Goal: Information Seeking & Learning: Learn about a topic

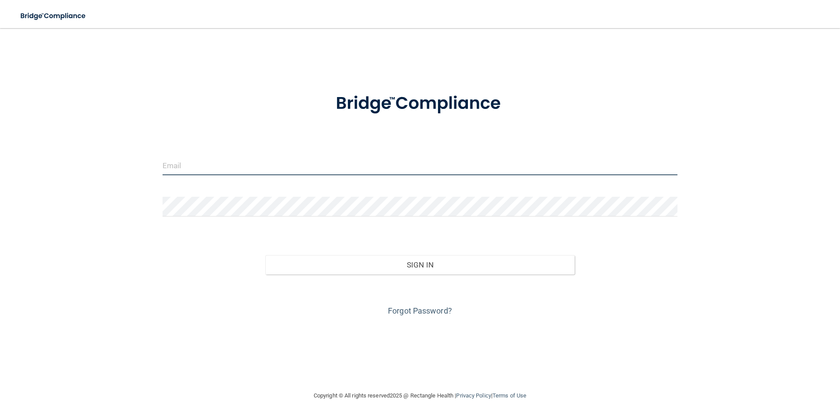
click at [190, 168] on input "email" at bounding box center [420, 166] width 515 height 20
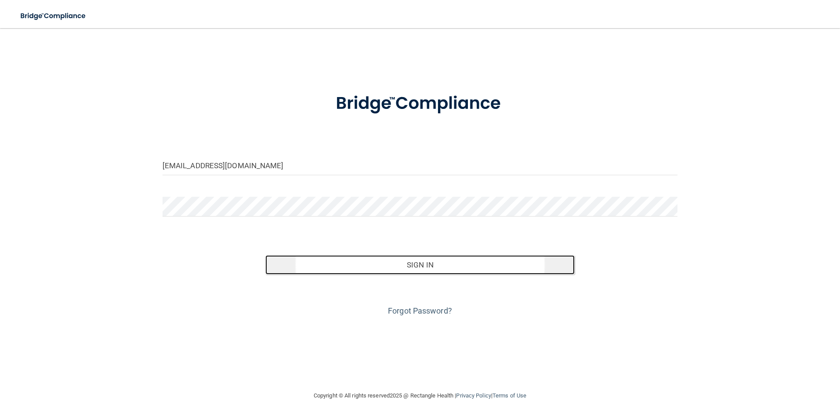
click at [384, 262] on button "Sign In" at bounding box center [419, 264] width 309 height 19
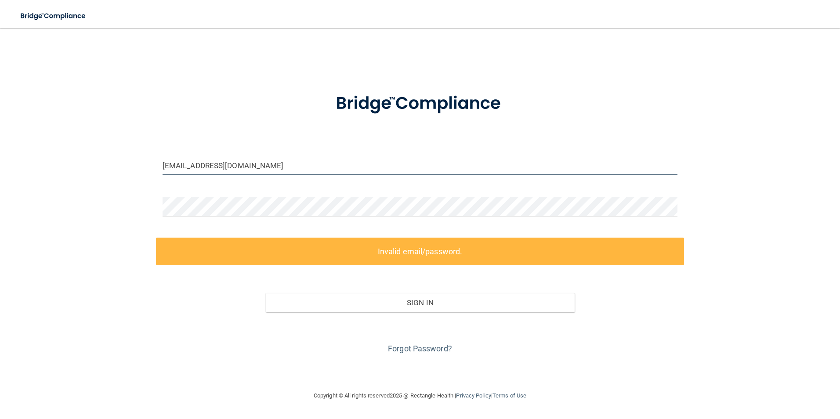
click at [165, 164] on input "[EMAIL_ADDRESS][DOMAIN_NAME]" at bounding box center [420, 166] width 515 height 20
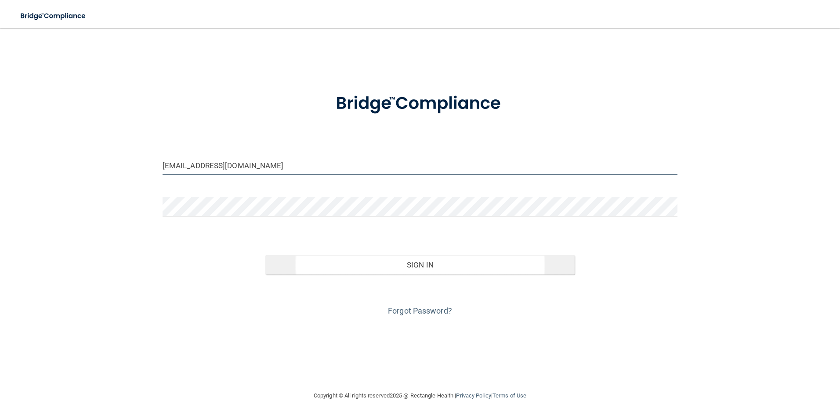
type input "[EMAIL_ADDRESS][DOMAIN_NAME]"
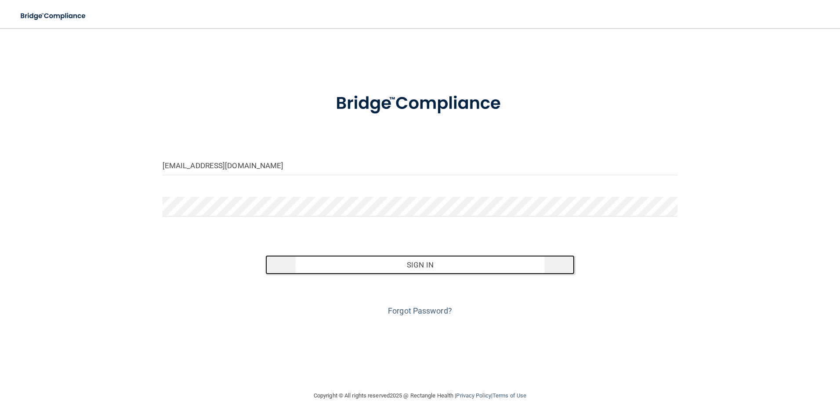
click at [433, 260] on button "Sign In" at bounding box center [419, 264] width 309 height 19
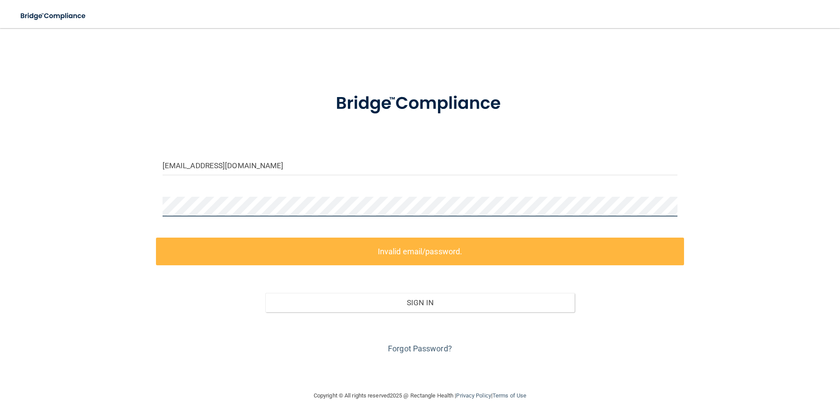
click at [137, 207] on div "[EMAIL_ADDRESS][DOMAIN_NAME] Invalid email/password. You don't have permission …" at bounding box center [420, 209] width 805 height 345
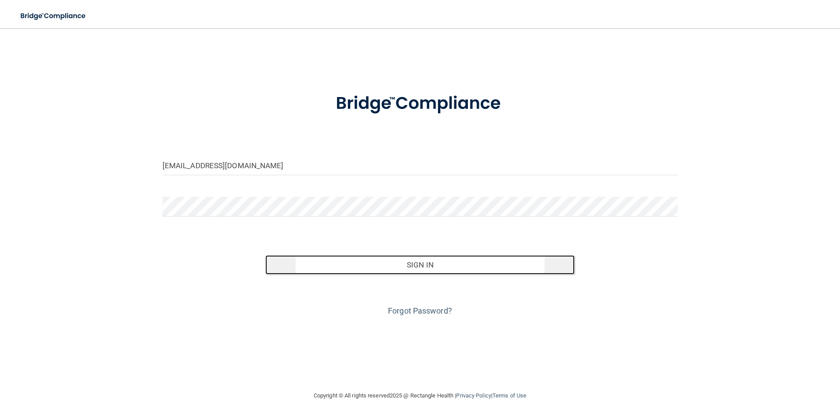
click at [379, 268] on button "Sign In" at bounding box center [419, 264] width 309 height 19
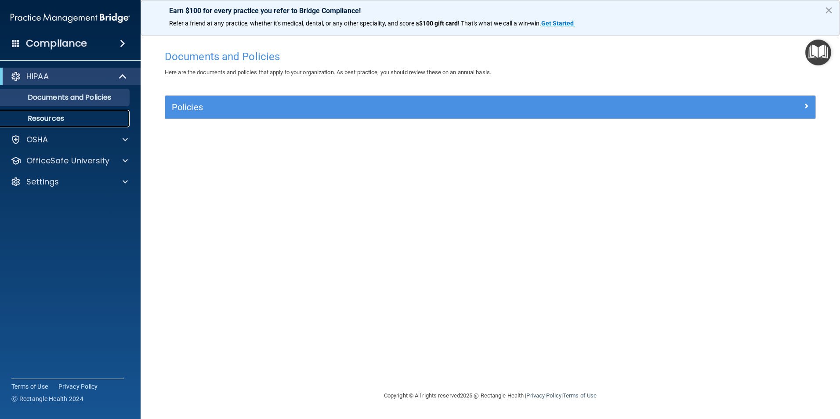
click at [48, 117] on p "Resources" at bounding box center [66, 118] width 120 height 9
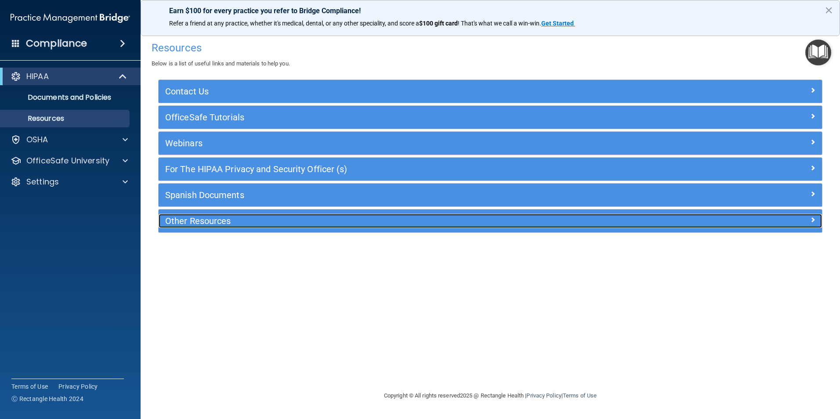
click at [232, 222] on h5 "Other Resources" at bounding box center [407, 221] width 485 height 10
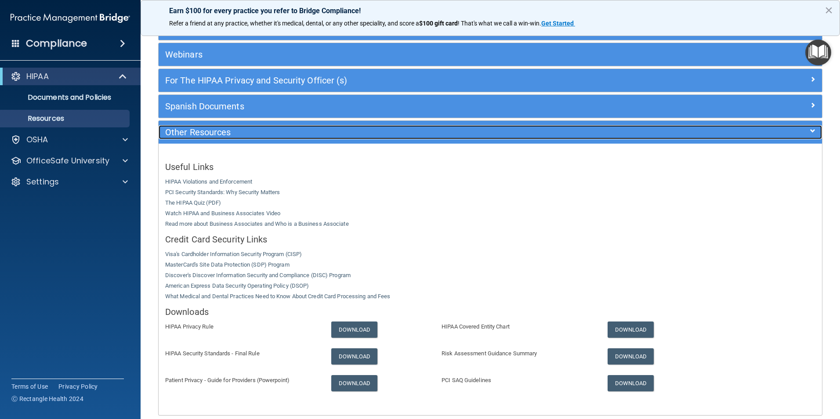
scroll to position [130, 0]
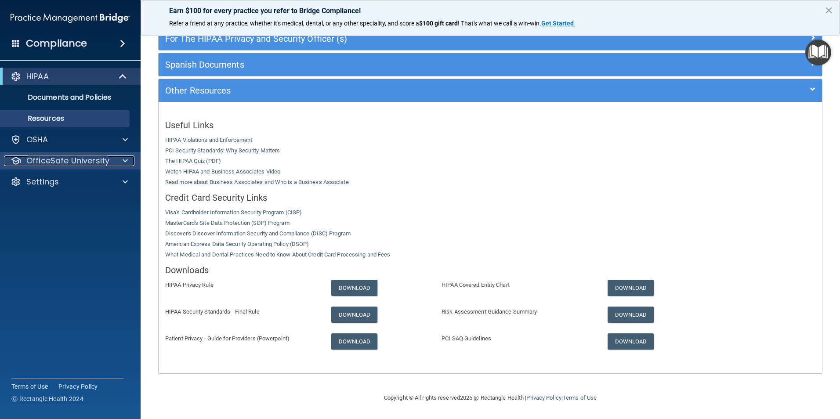
click at [89, 158] on p "OfficeSafe University" at bounding box center [67, 161] width 83 height 11
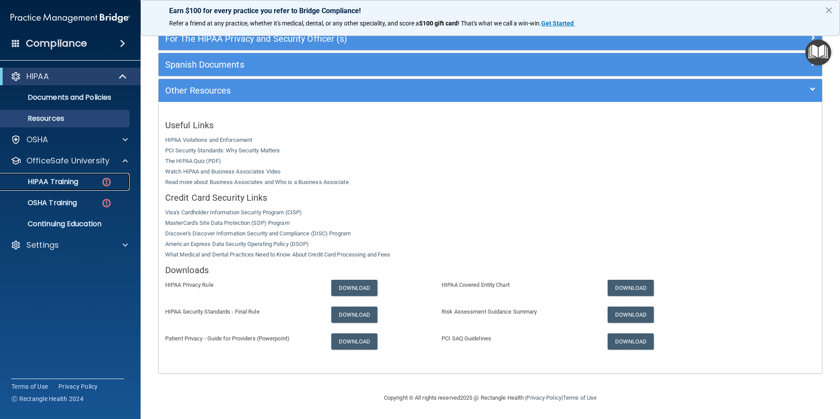
click at [82, 182] on div "HIPAA Training" at bounding box center [66, 181] width 120 height 9
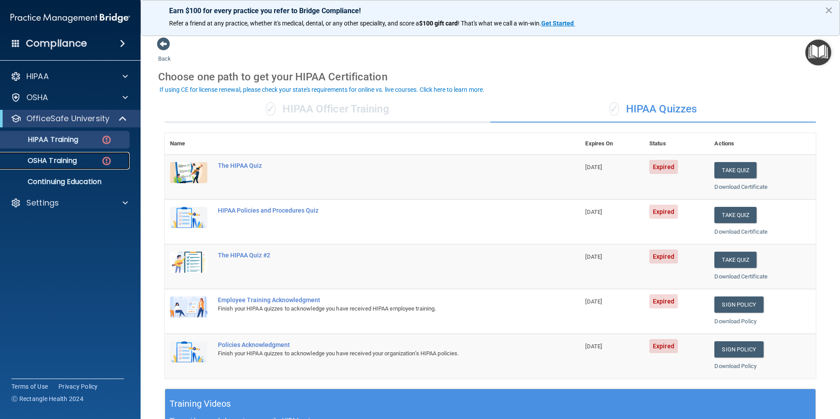
click at [60, 158] on p "OSHA Training" at bounding box center [41, 160] width 71 height 9
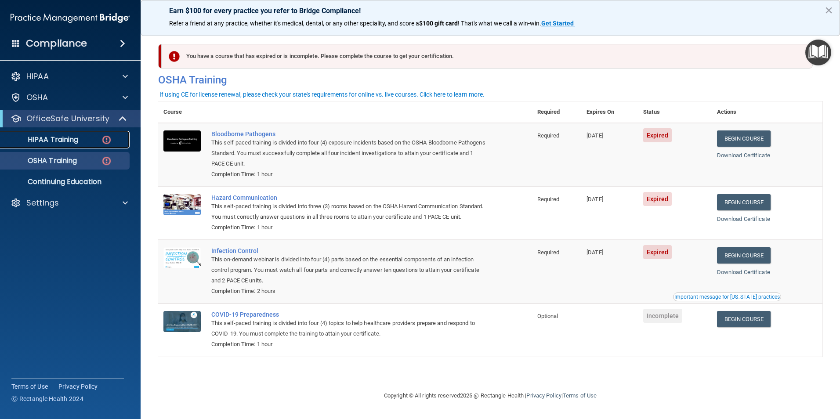
click at [71, 138] on p "HIPAA Training" at bounding box center [42, 139] width 72 height 9
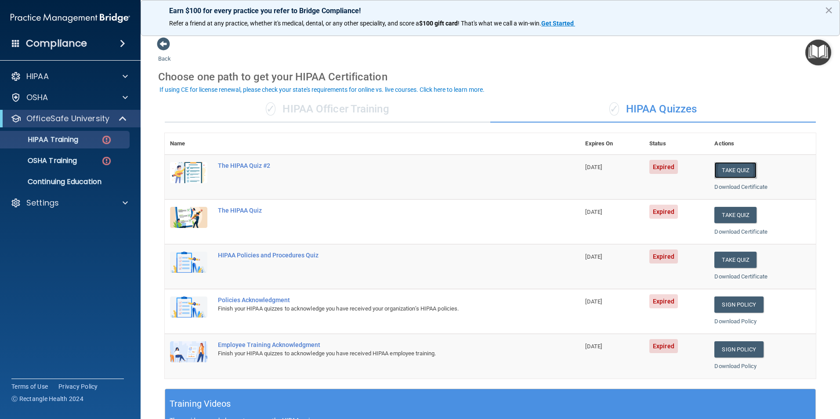
click at [728, 169] on button "Take Quiz" at bounding box center [735, 170] width 42 height 16
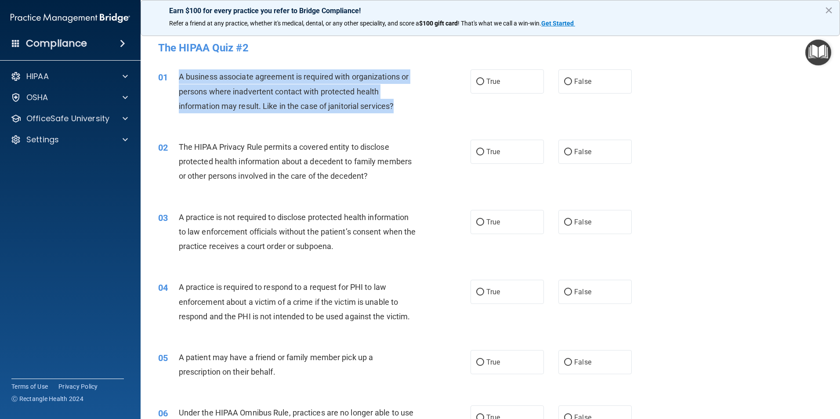
drag, startPoint x: 400, startPoint y: 106, endPoint x: 177, endPoint y: 74, distance: 225.4
click at [177, 74] on div "01 A business associate agreement is required with organizations or persons whe…" at bounding box center [314, 93] width 339 height 48
drag, startPoint x: 177, startPoint y: 74, endPoint x: 200, endPoint y: 77, distance: 23.9
copy div "A business associate agreement is required with organizations or persons where …"
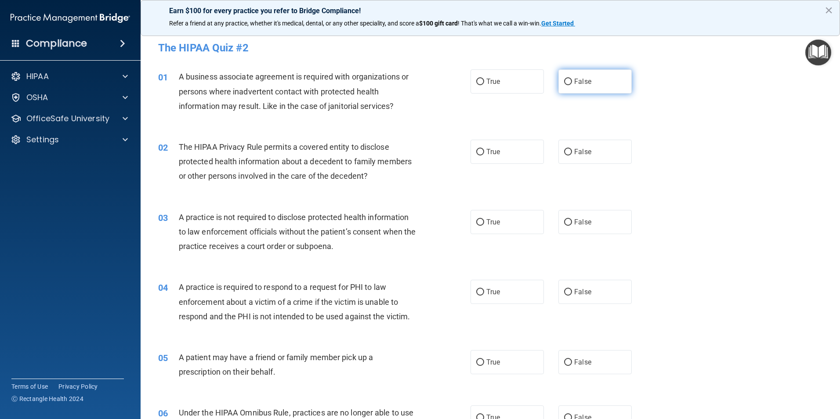
click at [569, 82] on label "False" at bounding box center [594, 81] width 73 height 24
click at [569, 82] on input "False" at bounding box center [568, 82] width 8 height 7
radio input "true"
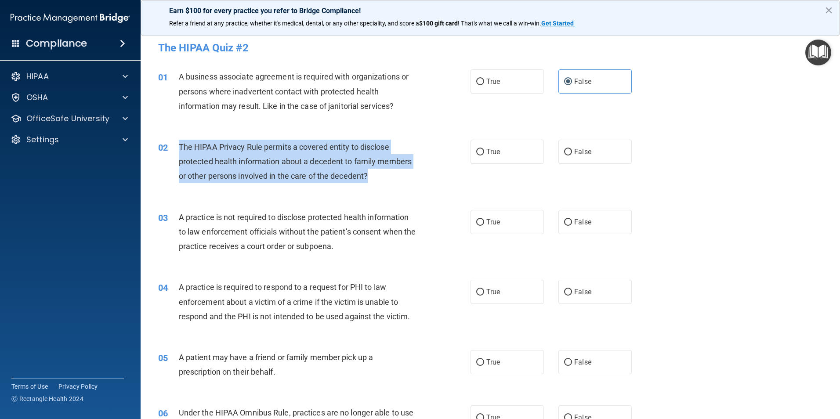
drag, startPoint x: 178, startPoint y: 146, endPoint x: 415, endPoint y: 173, distance: 237.8
click at [415, 173] on div "The HIPAA Privacy Rule permits a covered entity to disclose protected health in…" at bounding box center [301, 162] width 244 height 44
drag, startPoint x: 415, startPoint y: 173, endPoint x: 327, endPoint y: 163, distance: 88.4
copy span "The HIPAA Privacy Rule permits a covered entity to disclose protected health in…"
click at [480, 152] on input "True" at bounding box center [480, 152] width 8 height 7
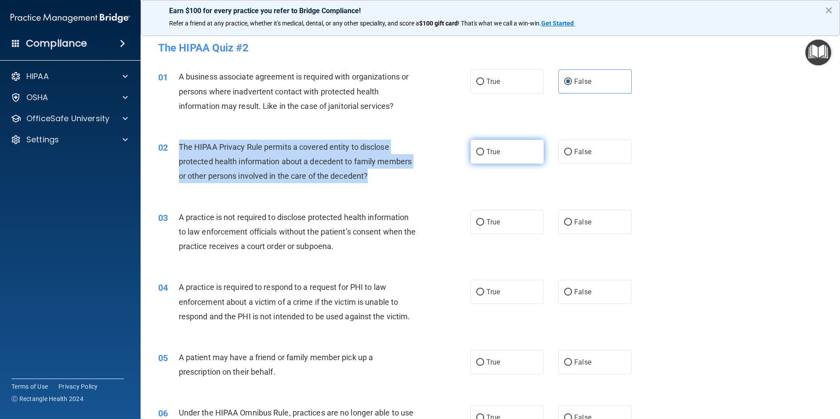
radio input "true"
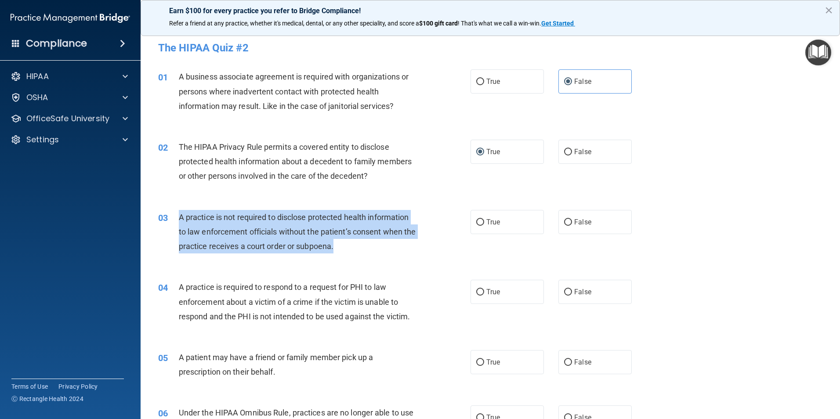
drag, startPoint x: 179, startPoint y: 217, endPoint x: 424, endPoint y: 247, distance: 247.0
click at [424, 247] on div "03 A practice is not required to disclose protected health information to law e…" at bounding box center [314, 234] width 339 height 48
copy span "A practice is not required to disclose protected health information to law enfo…"
click at [564, 223] on input "False" at bounding box center [568, 222] width 8 height 7
radio input "true"
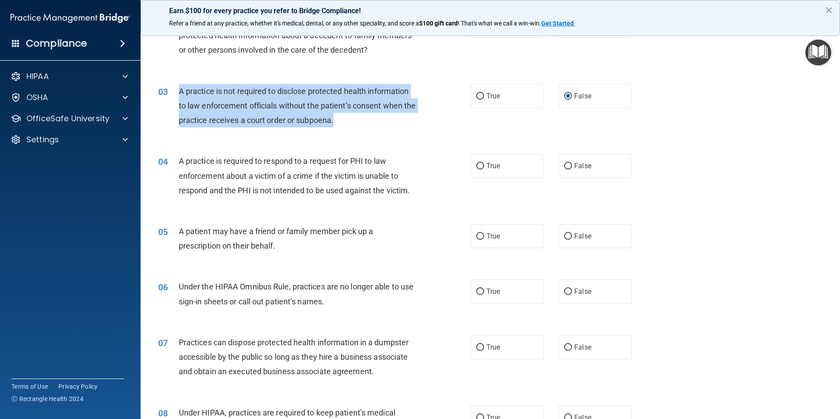
scroll to position [132, 0]
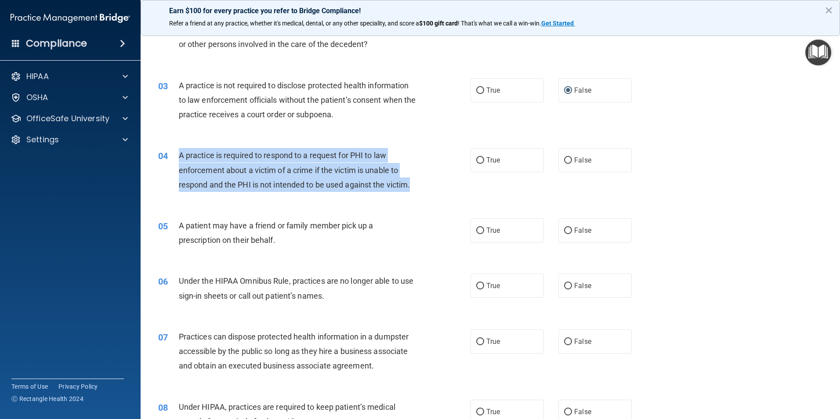
drag, startPoint x: 180, startPoint y: 154, endPoint x: 415, endPoint y: 183, distance: 237.2
click at [415, 183] on div "A practice is required to respond to a request for PHI to law enforcement about…" at bounding box center [301, 170] width 244 height 44
copy span "A practice is required to respond to a request for PHI to law enforcement about…"
click at [477, 160] on input "True" at bounding box center [480, 160] width 8 height 7
radio input "true"
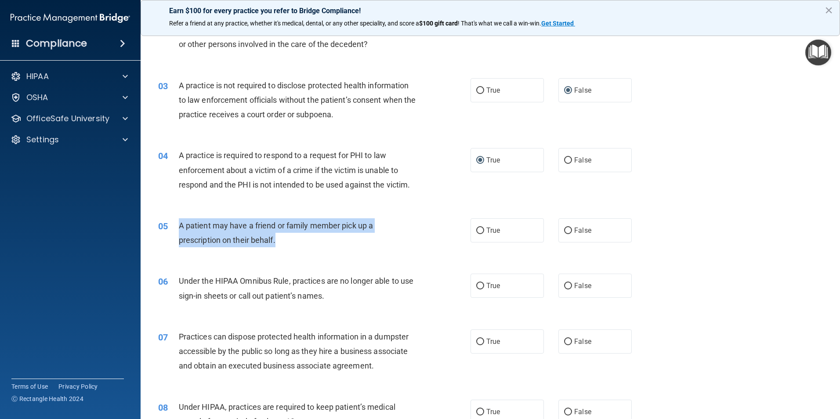
drag, startPoint x: 178, startPoint y: 224, endPoint x: 383, endPoint y: 236, distance: 205.0
click at [383, 236] on div "05 A patient may have a friend or family member pick up a prescription on their…" at bounding box center [314, 234] width 339 height 33
drag, startPoint x: 383, startPoint y: 236, endPoint x: 365, endPoint y: 228, distance: 19.9
copy div "A patient may have a friend or family member pick up a prescription on their be…"
click at [478, 229] on input "True" at bounding box center [480, 231] width 8 height 7
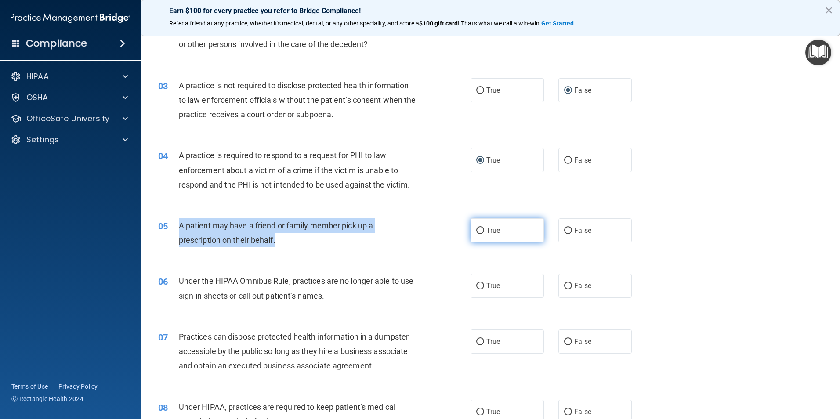
radio input "true"
click at [297, 243] on div "A patient may have a friend or family member pick up a prescription on their be…" at bounding box center [301, 232] width 244 height 29
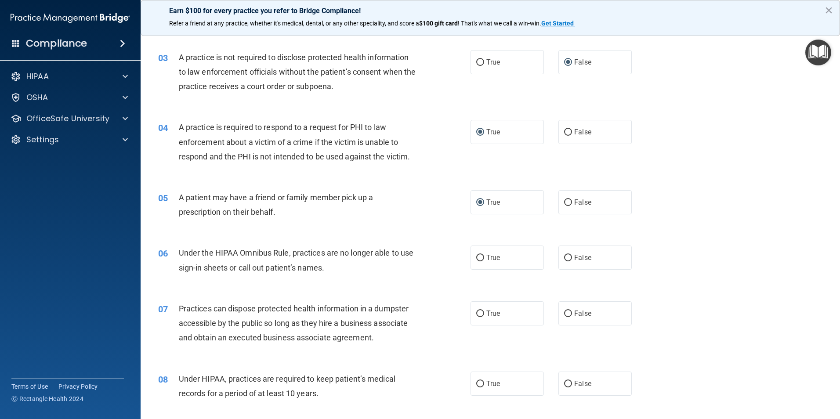
scroll to position [176, 0]
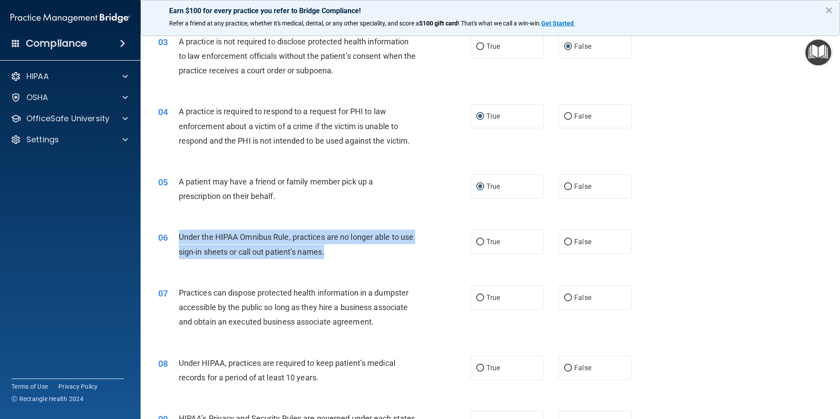
drag, startPoint x: 178, startPoint y: 235, endPoint x: 412, endPoint y: 249, distance: 234.1
click at [412, 249] on div "Under the HIPAA Omnibus Rule, practices are no longer able to use sign-in sheet…" at bounding box center [301, 244] width 244 height 29
copy span "Under the HIPAA Omnibus Rule, practices are no longer able to use sign-in sheet…"
click at [566, 239] on input "False" at bounding box center [568, 242] width 8 height 7
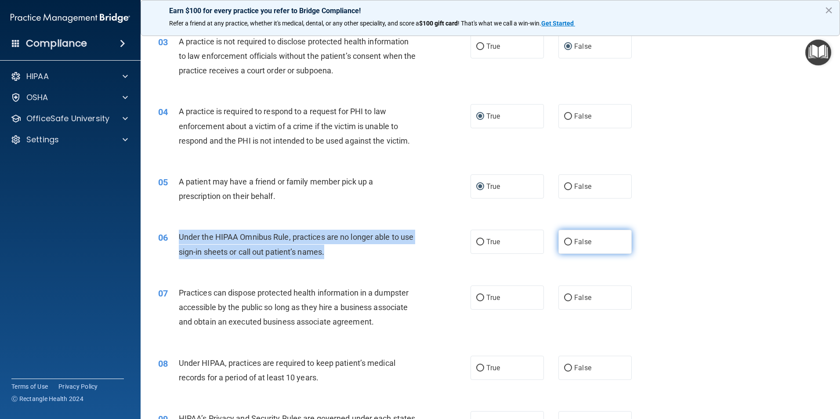
radio input "true"
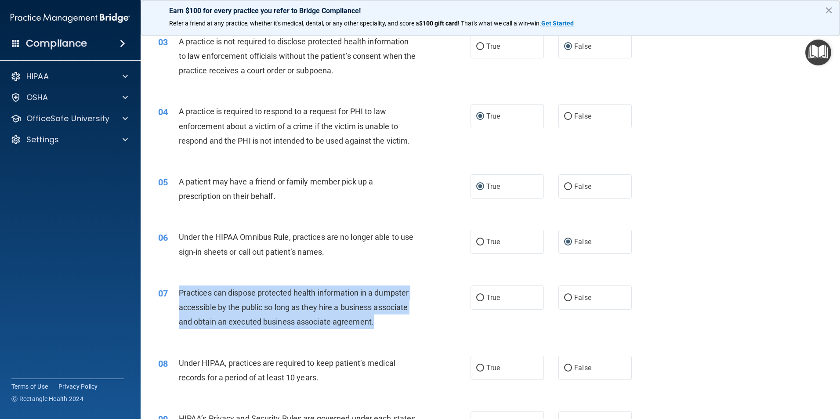
drag, startPoint x: 178, startPoint y: 292, endPoint x: 413, endPoint y: 322, distance: 237.4
click at [413, 322] on div "07 Practices can dispose protected health information in a dumpster accessible …" at bounding box center [314, 310] width 339 height 48
drag, startPoint x: 413, startPoint y: 322, endPoint x: 336, endPoint y: 313, distance: 77.8
copy div "Practices can dispose protected health information in a dumpster accessible by …"
click at [567, 296] on input "False" at bounding box center [568, 298] width 8 height 7
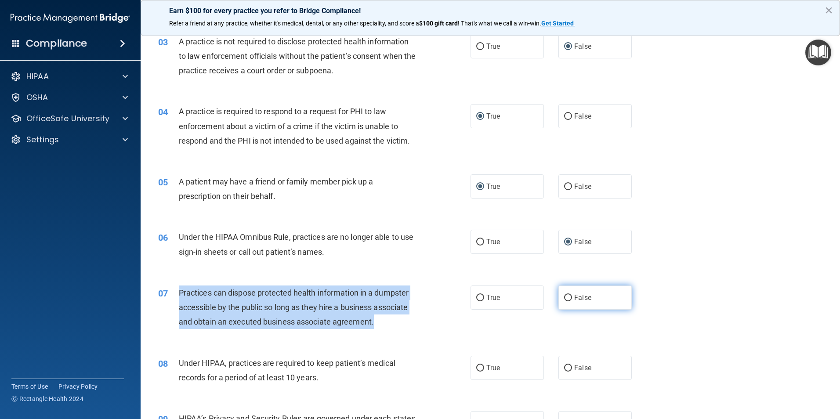
radio input "true"
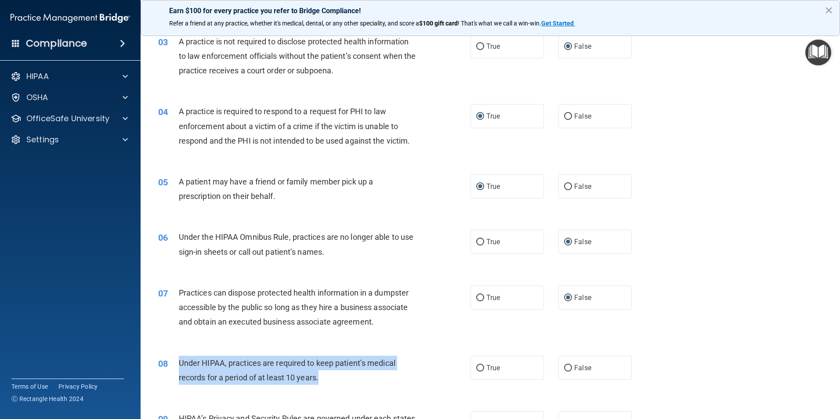
drag, startPoint x: 181, startPoint y: 360, endPoint x: 396, endPoint y: 382, distance: 215.9
click at [396, 382] on div "Under HIPAA, practices are required to keep patient’s medical records for a per…" at bounding box center [301, 370] width 244 height 29
copy span "Under HIPAA, practices are required to keep patient’s medical records for a per…"
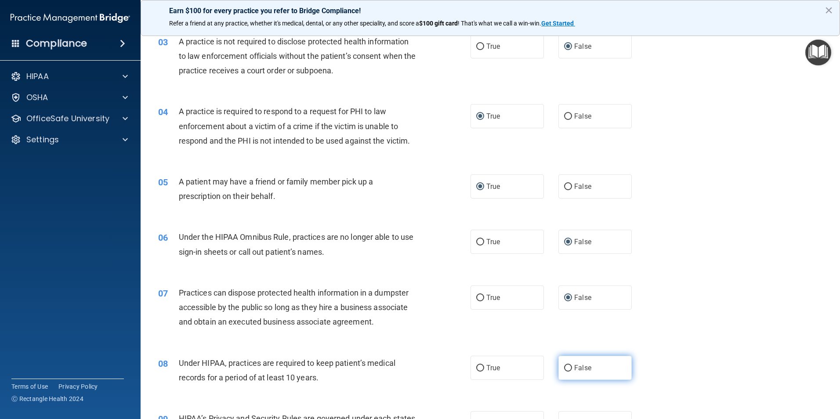
click at [568, 368] on label "False" at bounding box center [594, 368] width 73 height 24
click at [568, 368] on input "False" at bounding box center [568, 368] width 8 height 7
radio input "true"
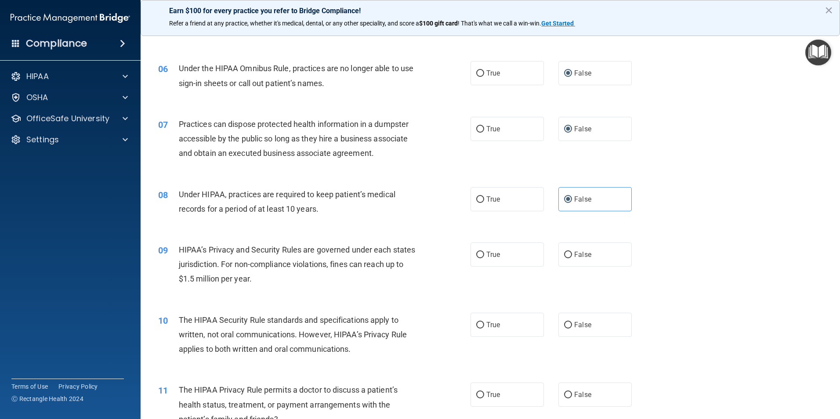
scroll to position [351, 0]
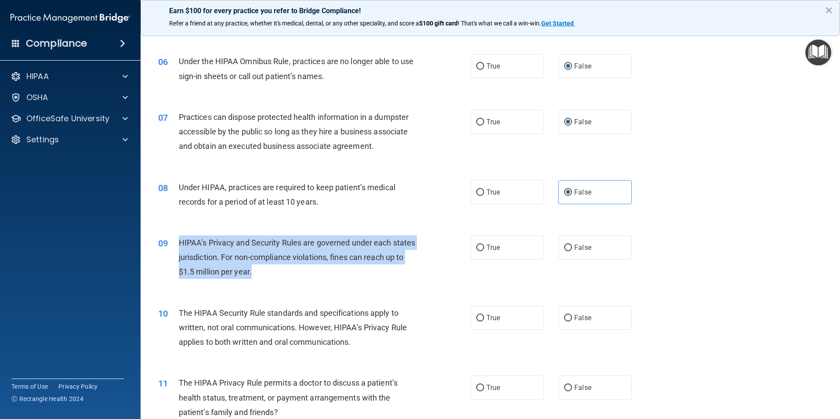
drag, startPoint x: 179, startPoint y: 240, endPoint x: 419, endPoint y: 268, distance: 241.5
click at [419, 268] on div "HIPAA’s Privacy and Security Rules are governed under each states jurisdiction.…" at bounding box center [301, 257] width 244 height 44
copy span "HIPAA’s Privacy and Security Rules are governed under each states jurisdiction.…"
click at [564, 247] on input "False" at bounding box center [568, 248] width 8 height 7
radio input "true"
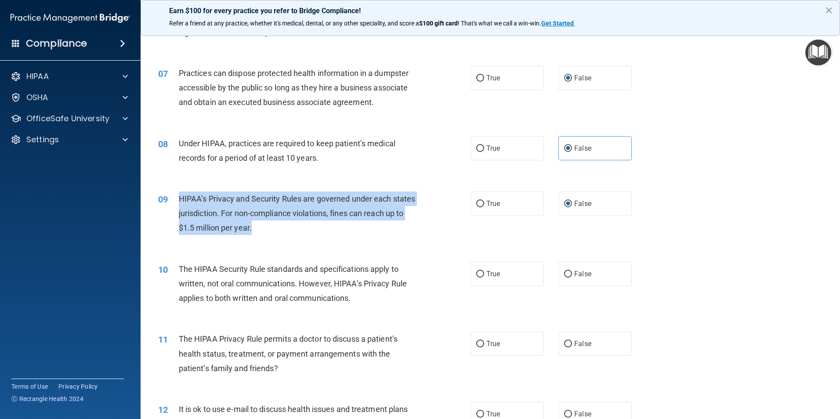
scroll to position [439, 0]
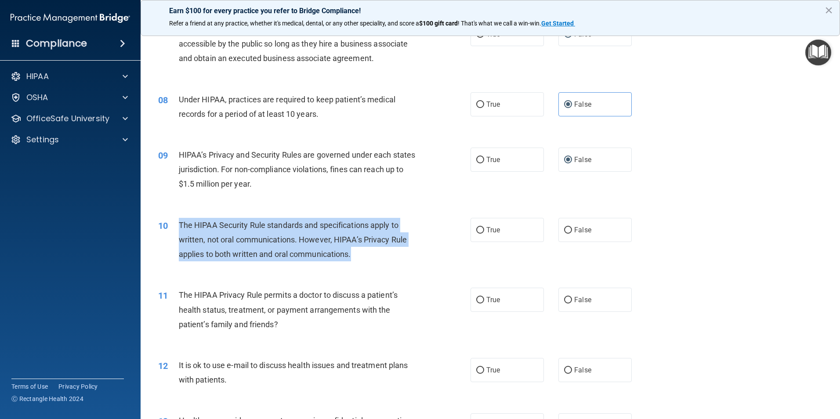
drag, startPoint x: 178, startPoint y: 223, endPoint x: 414, endPoint y: 256, distance: 238.2
click at [414, 256] on div "The HIPAA Security Rule standards and specifications apply to written, not oral…" at bounding box center [301, 240] width 244 height 44
click at [476, 229] on input "True" at bounding box center [480, 230] width 8 height 7
radio input "true"
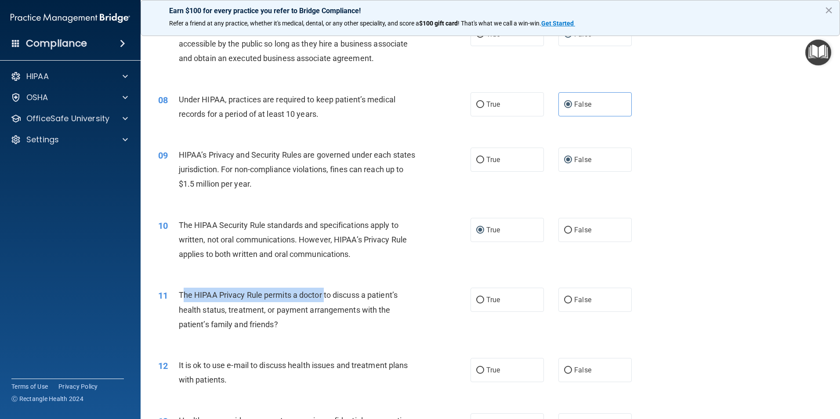
drag, startPoint x: 182, startPoint y: 293, endPoint x: 325, endPoint y: 294, distance: 143.2
click at [325, 294] on span "The HIPAA Privacy Rule permits a doctor to discuss a patient’s health status, t…" at bounding box center [288, 309] width 219 height 38
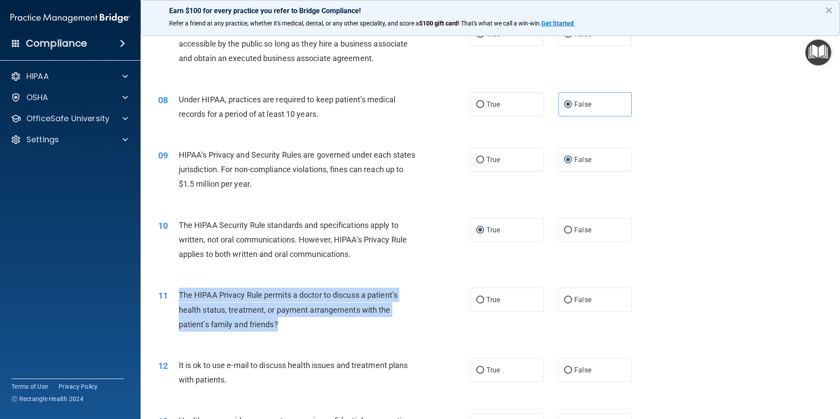
drag, startPoint x: 177, startPoint y: 293, endPoint x: 418, endPoint y: 329, distance: 243.4
click at [418, 329] on div "11 The HIPAA Privacy Rule permits a doctor to discuss a patient’s health status…" at bounding box center [314, 312] width 339 height 48
click at [477, 299] on input "True" at bounding box center [480, 300] width 8 height 7
radio input "true"
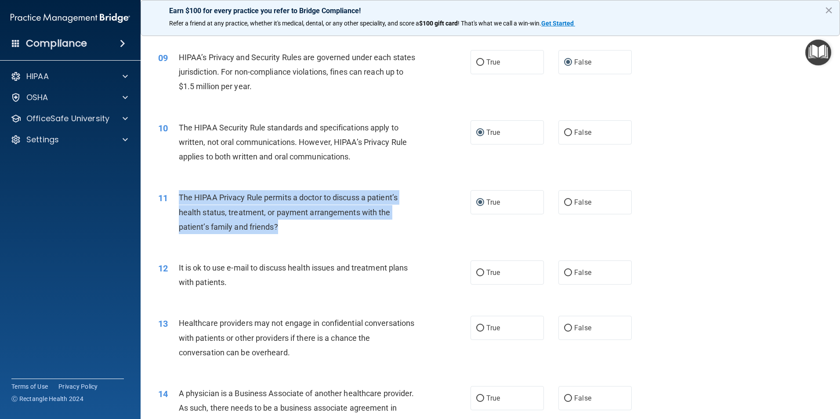
scroll to position [571, 0]
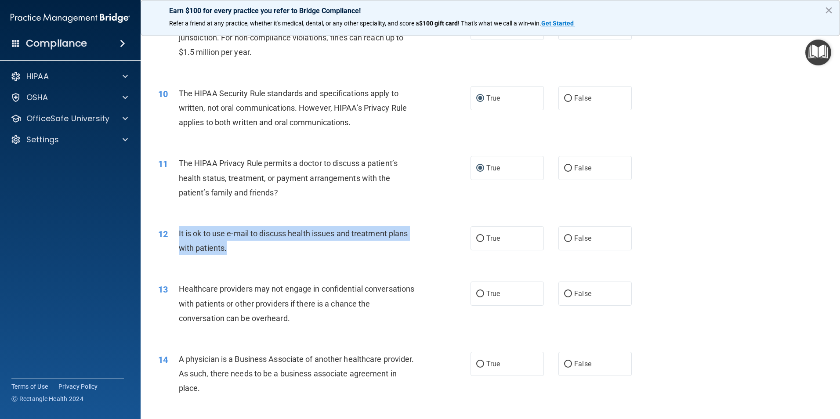
drag, startPoint x: 177, startPoint y: 231, endPoint x: 377, endPoint y: 246, distance: 200.0
click at [377, 246] on div "12 It is ok to use e-mail to discuss health issues and treatment plans with pat…" at bounding box center [314, 242] width 339 height 33
drag, startPoint x: 377, startPoint y: 246, endPoint x: 329, endPoint y: 234, distance: 49.3
click at [564, 235] on input "False" at bounding box center [568, 238] width 8 height 7
radio input "true"
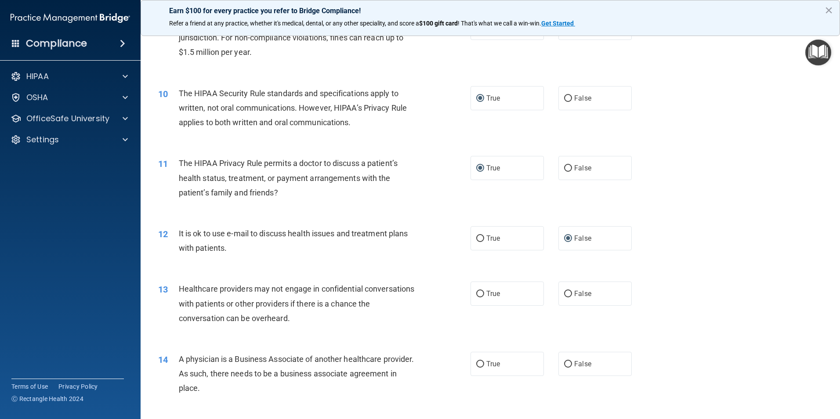
click at [181, 289] on span "Healthcare providers may not engage in confidential conversations with patients…" at bounding box center [297, 303] width 236 height 38
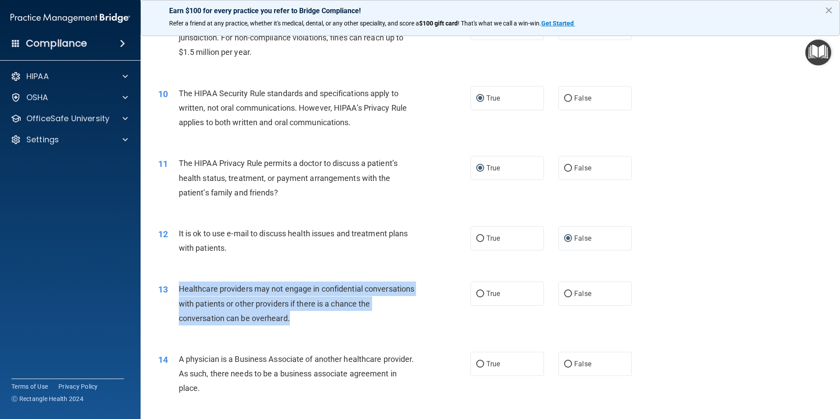
drag, startPoint x: 177, startPoint y: 289, endPoint x: 416, endPoint y: 326, distance: 241.9
click at [416, 326] on div "13 Healthcare providers may not engage in confidential conversations with patie…" at bounding box center [314, 306] width 339 height 48
click at [565, 294] on input "False" at bounding box center [568, 294] width 8 height 7
radio input "true"
drag, startPoint x: 177, startPoint y: 360, endPoint x: 398, endPoint y: 389, distance: 222.8
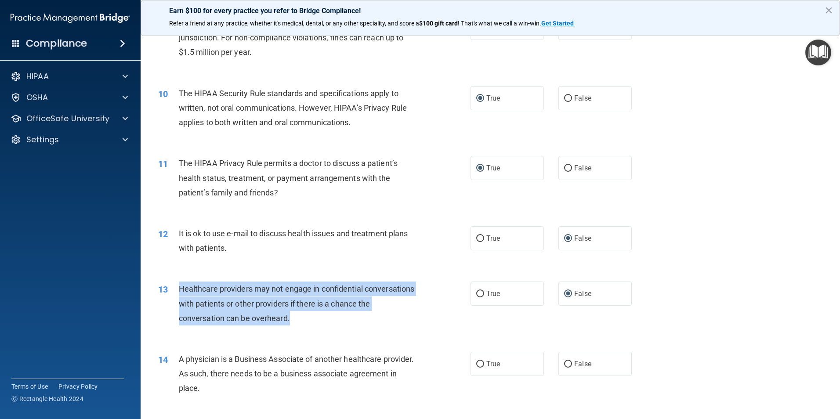
click at [398, 389] on div "14 A physician is a Business Associate of another healthcare provider. As such,…" at bounding box center [314, 376] width 339 height 48
click at [566, 363] on input "False" at bounding box center [568, 364] width 8 height 7
radio input "true"
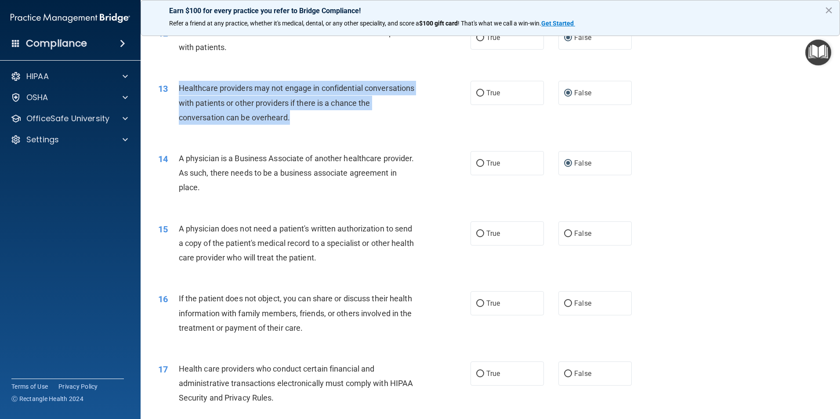
scroll to position [791, 0]
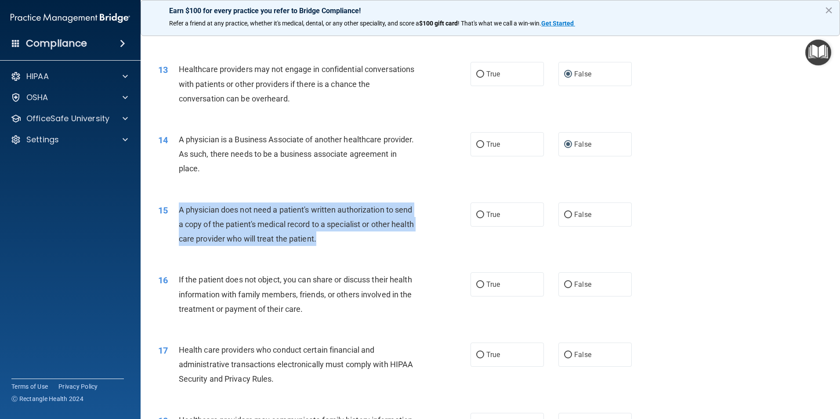
drag, startPoint x: 178, startPoint y: 208, endPoint x: 420, endPoint y: 235, distance: 243.9
click at [420, 235] on div "15 A physician does not need a patient's written authorization to send a copy o…" at bounding box center [314, 227] width 339 height 48
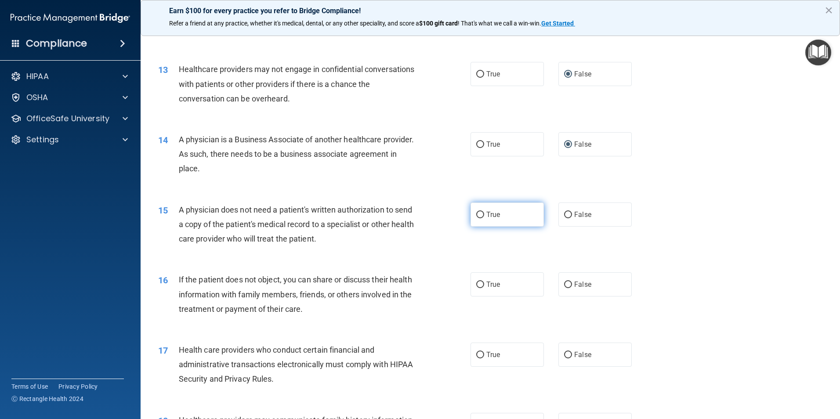
click at [499, 217] on label "True" at bounding box center [506, 215] width 73 height 24
click at [484, 217] on input "True" at bounding box center [480, 215] width 8 height 7
radio input "true"
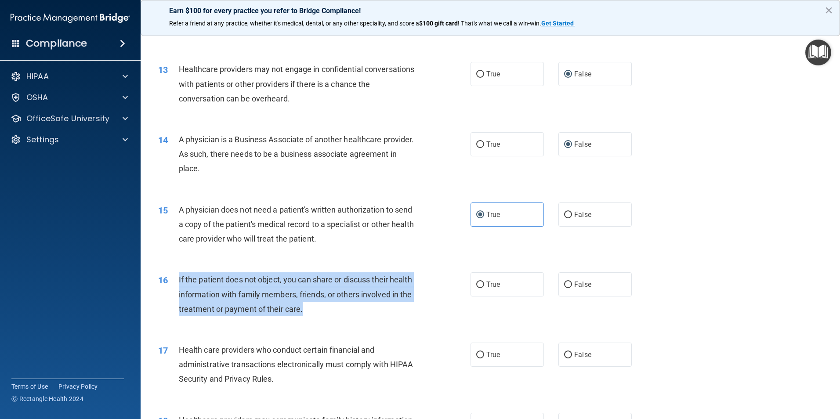
drag, startPoint x: 178, startPoint y: 278, endPoint x: 432, endPoint y: 312, distance: 255.7
click at [432, 312] on div "16 If the patient does not object, you can share or discuss their health inform…" at bounding box center [314, 296] width 339 height 48
click at [477, 286] on input "True" at bounding box center [480, 285] width 8 height 7
radio input "true"
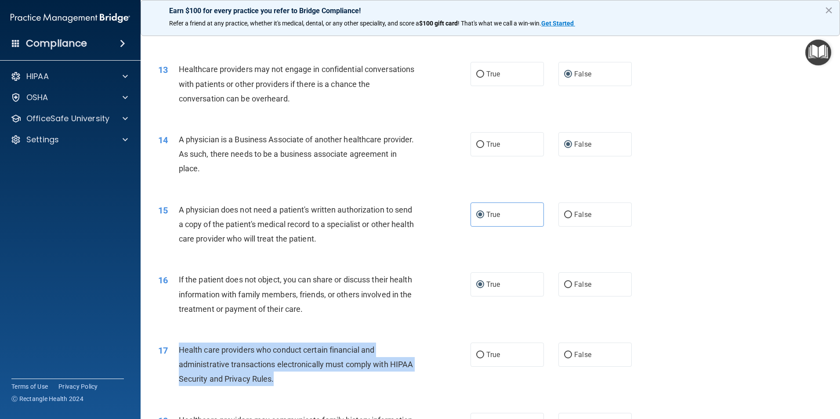
drag, startPoint x: 179, startPoint y: 347, endPoint x: 394, endPoint y: 376, distance: 216.3
click at [394, 376] on div "Health care providers who conduct certain financial and administrative transact…" at bounding box center [301, 365] width 244 height 44
drag, startPoint x: 394, startPoint y: 376, endPoint x: 379, endPoint y: 365, distance: 17.9
click at [480, 355] on input "True" at bounding box center [480, 355] width 8 height 7
radio input "true"
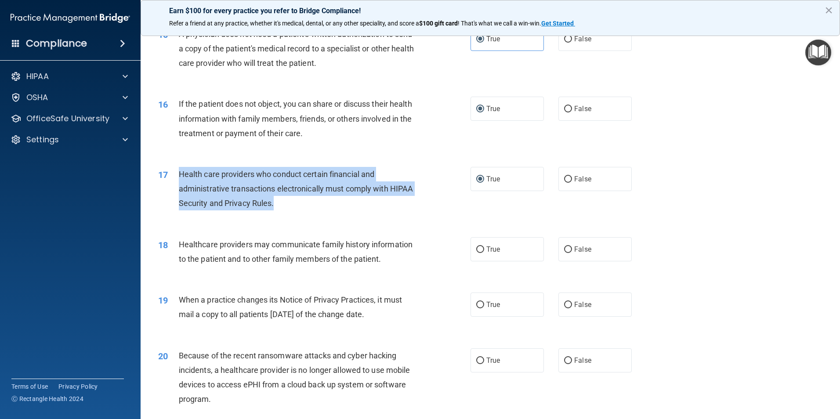
scroll to position [1010, 0]
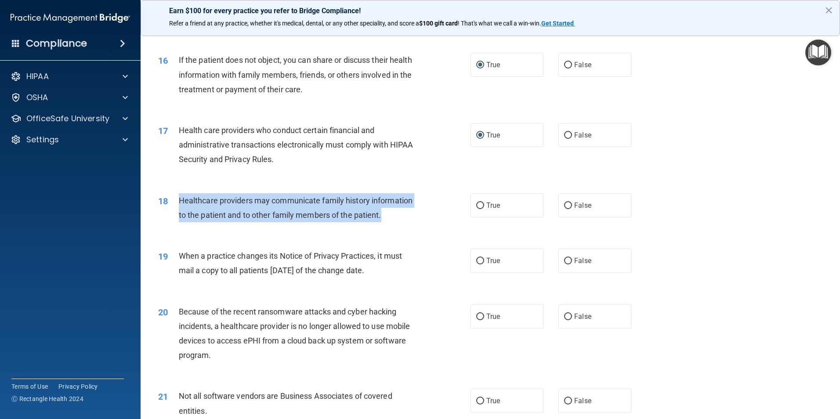
drag, startPoint x: 179, startPoint y: 200, endPoint x: 425, endPoint y: 212, distance: 246.3
click at [425, 212] on div "18 Healthcare providers may communicate family history information to the patie…" at bounding box center [314, 209] width 339 height 33
drag, startPoint x: 425, startPoint y: 212, endPoint x: 361, endPoint y: 210, distance: 63.7
click at [476, 204] on input "True" at bounding box center [480, 206] width 8 height 7
radio input "true"
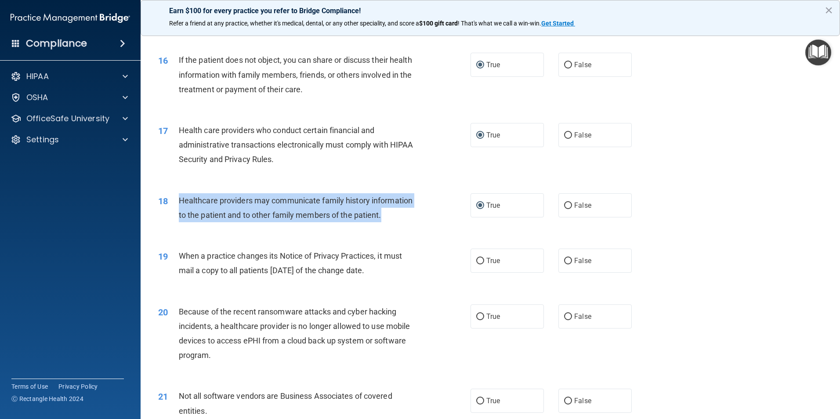
drag, startPoint x: 178, startPoint y: 254, endPoint x: 412, endPoint y: 267, distance: 234.0
click at [412, 267] on div "When a practice changes its Notice of Privacy Practices, it must mail a copy to…" at bounding box center [301, 263] width 244 height 29
drag, startPoint x: 412, startPoint y: 267, endPoint x: 380, endPoint y: 263, distance: 32.3
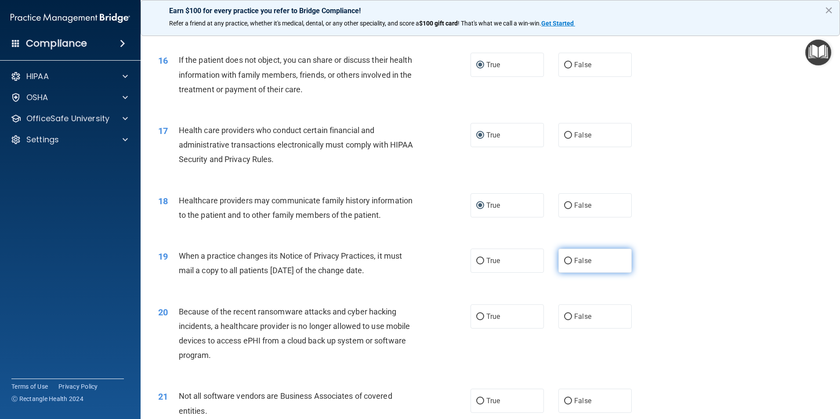
click at [568, 259] on label "False" at bounding box center [594, 261] width 73 height 24
click at [568, 259] on input "False" at bounding box center [568, 261] width 8 height 7
radio input "true"
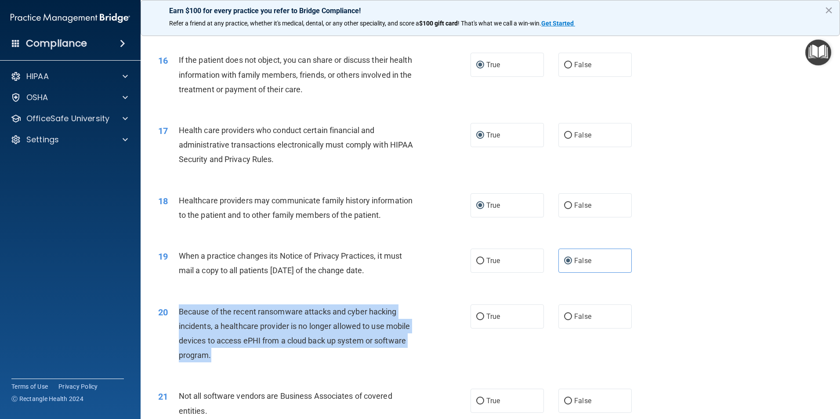
drag, startPoint x: 179, startPoint y: 314, endPoint x: 419, endPoint y: 354, distance: 243.1
click at [419, 354] on div "Because of the recent ransomware attacks and cyber hacking incidents, a healthc…" at bounding box center [301, 333] width 244 height 58
drag, startPoint x: 419, startPoint y: 354, endPoint x: 395, endPoint y: 343, distance: 26.1
click at [565, 316] on input "False" at bounding box center [568, 317] width 8 height 7
radio input "true"
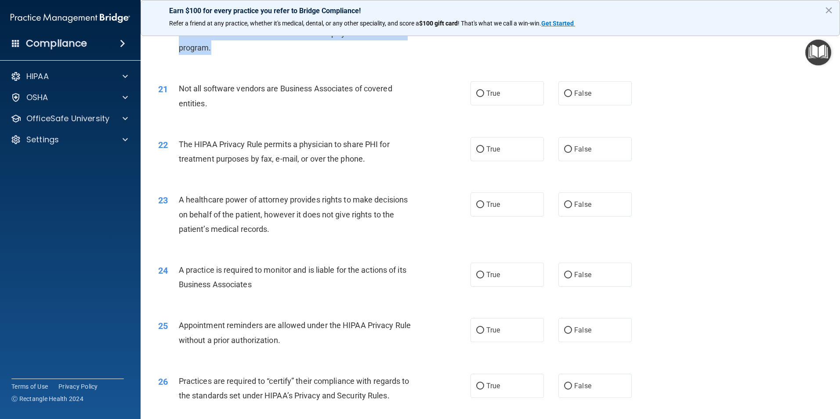
scroll to position [1362, 0]
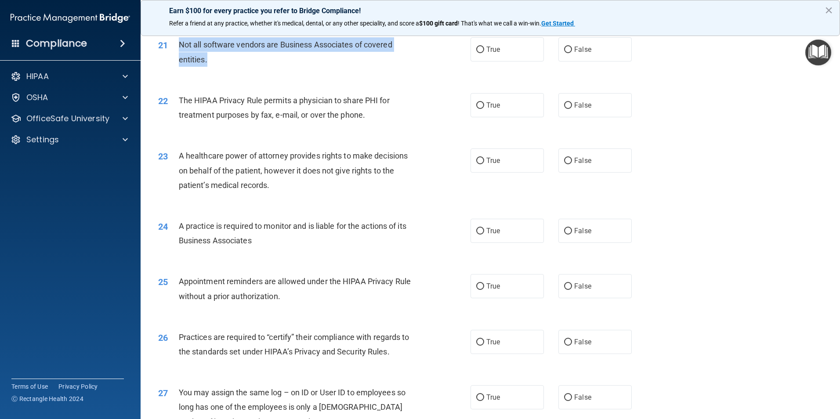
drag, startPoint x: 178, startPoint y: 43, endPoint x: 407, endPoint y: 56, distance: 229.2
click at [407, 56] on div "21 Not all software vendors are Business Associates of covered entities." at bounding box center [314, 53] width 339 height 33
drag, startPoint x: 407, startPoint y: 56, endPoint x: 390, endPoint y: 44, distance: 20.8
click at [476, 53] on input "True" at bounding box center [480, 50] width 8 height 7
radio input "true"
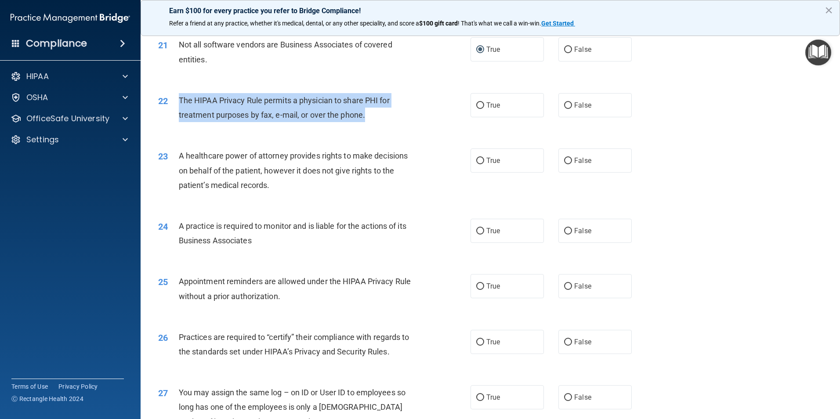
drag, startPoint x: 178, startPoint y: 99, endPoint x: 388, endPoint y: 113, distance: 210.0
click at [388, 113] on div "The HIPAA Privacy Rule permits a physician to share PHI for treatment purposes …" at bounding box center [301, 107] width 244 height 29
drag, startPoint x: 388, startPoint y: 113, endPoint x: 344, endPoint y: 114, distance: 44.4
click at [476, 103] on input "True" at bounding box center [480, 105] width 8 height 7
radio input "true"
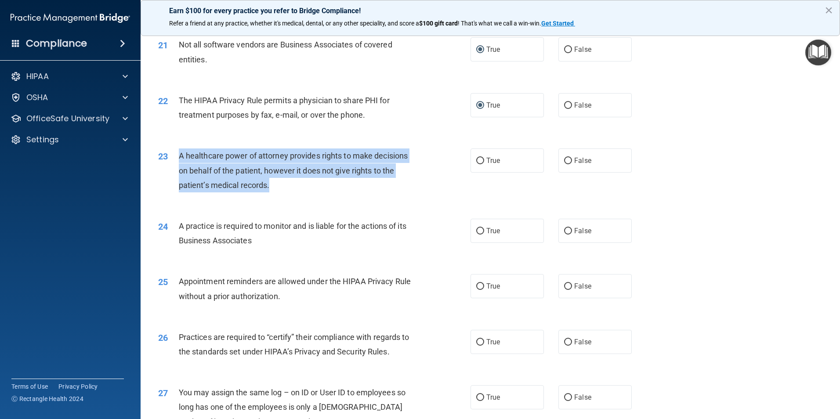
drag, startPoint x: 179, startPoint y: 155, endPoint x: 398, endPoint y: 181, distance: 220.8
click at [398, 181] on div "A healthcare power of attorney provides rights to make decisions on behalf of t…" at bounding box center [301, 170] width 244 height 44
drag, startPoint x: 398, startPoint y: 181, endPoint x: 369, endPoint y: 167, distance: 32.4
click at [565, 159] on input "False" at bounding box center [568, 161] width 8 height 7
radio input "true"
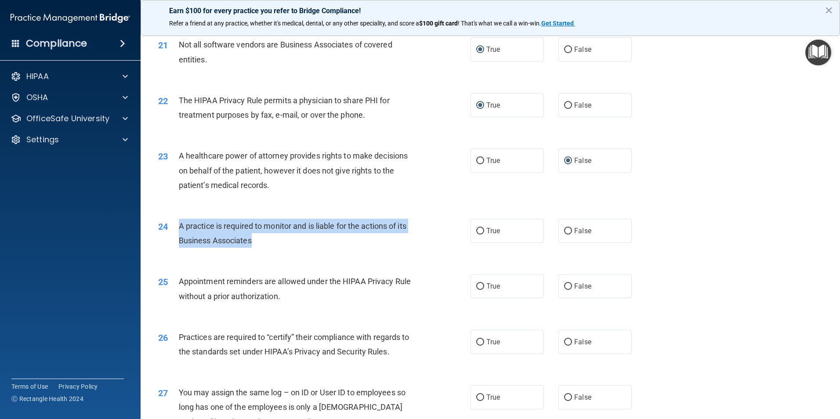
drag, startPoint x: 180, startPoint y: 223, endPoint x: 417, endPoint y: 237, distance: 237.6
click at [417, 237] on div "A practice is required to monitor and is liable for the actions of its Business…" at bounding box center [301, 233] width 244 height 29
drag, startPoint x: 417, startPoint y: 237, endPoint x: 391, endPoint y: 227, distance: 28.2
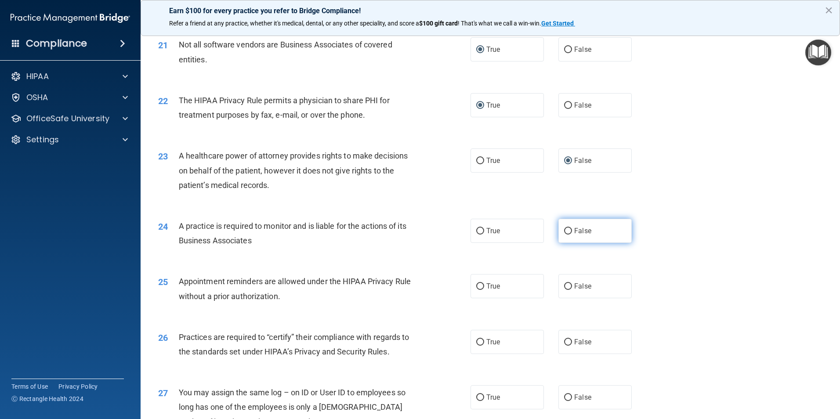
click at [568, 231] on label "False" at bounding box center [594, 231] width 73 height 24
click at [568, 231] on input "False" at bounding box center [568, 231] width 8 height 7
radio input "true"
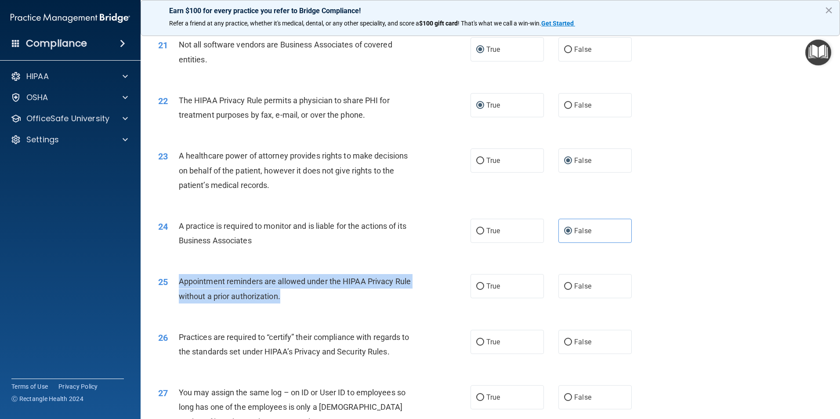
drag, startPoint x: 177, startPoint y: 279, endPoint x: 397, endPoint y: 301, distance: 220.7
click at [397, 301] on div "25 Appointment reminders are allowed under the HIPAA Privacy Rule without a pri…" at bounding box center [314, 290] width 339 height 33
drag, startPoint x: 397, startPoint y: 301, endPoint x: 384, endPoint y: 282, distance: 22.8
click at [480, 285] on input "True" at bounding box center [480, 286] width 8 height 7
radio input "true"
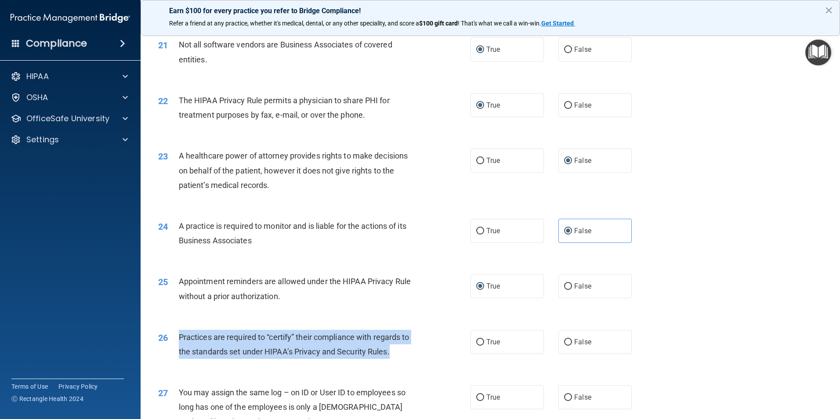
drag, startPoint x: 180, startPoint y: 336, endPoint x: 404, endPoint y: 350, distance: 224.9
click at [404, 350] on div "Practices are required to “certify” their compliance with regards to the standa…" at bounding box center [301, 344] width 244 height 29
drag, startPoint x: 404, startPoint y: 350, endPoint x: 361, endPoint y: 344, distance: 43.5
click at [565, 341] on input "False" at bounding box center [568, 342] width 8 height 7
radio input "true"
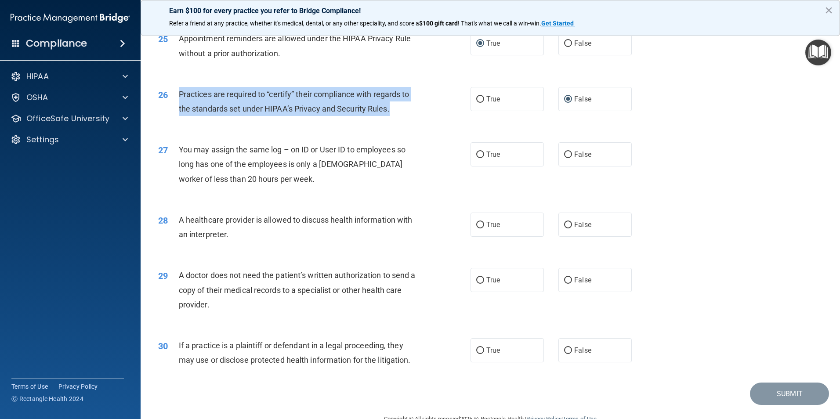
scroll to position [1626, 0]
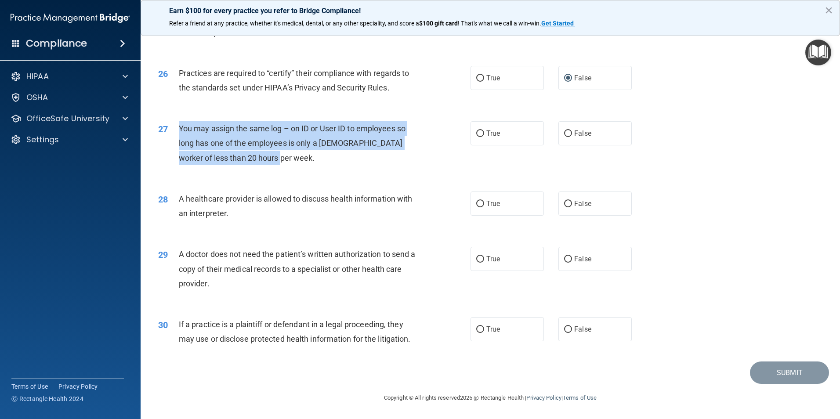
drag, startPoint x: 179, startPoint y: 125, endPoint x: 424, endPoint y: 159, distance: 247.1
click at [424, 159] on div "27 You may assign the same log – on ID or User ID to employees so long has one …" at bounding box center [314, 145] width 339 height 48
drag, startPoint x: 424, startPoint y: 159, endPoint x: 367, endPoint y: 139, distance: 60.4
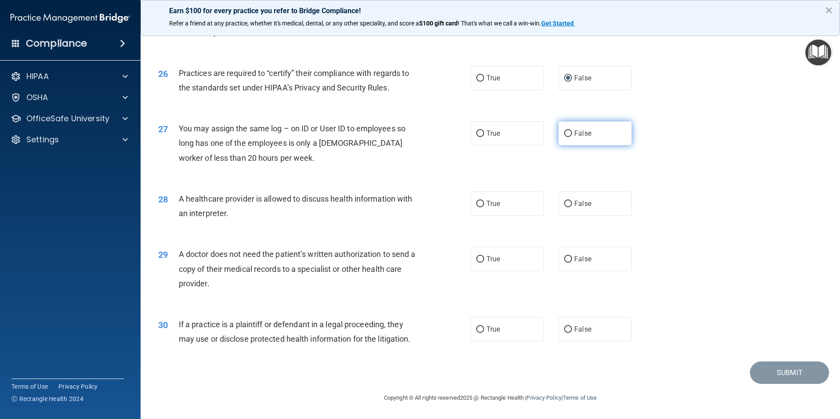
click at [568, 134] on label "False" at bounding box center [594, 133] width 73 height 24
click at [568, 134] on input "False" at bounding box center [568, 133] width 8 height 7
radio input "true"
click at [176, 197] on div "28" at bounding box center [165, 200] width 27 height 16
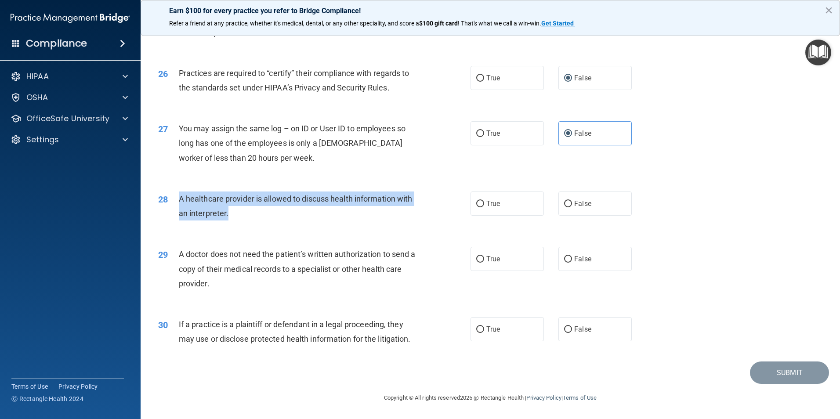
drag, startPoint x: 178, startPoint y: 198, endPoint x: 423, endPoint y: 215, distance: 245.2
click at [423, 215] on div "28 A healthcare provider is allowed to discuss health information with an inter…" at bounding box center [314, 208] width 339 height 33
click at [476, 203] on input "True" at bounding box center [480, 204] width 8 height 7
radio input "true"
drag, startPoint x: 179, startPoint y: 254, endPoint x: 435, endPoint y: 281, distance: 257.5
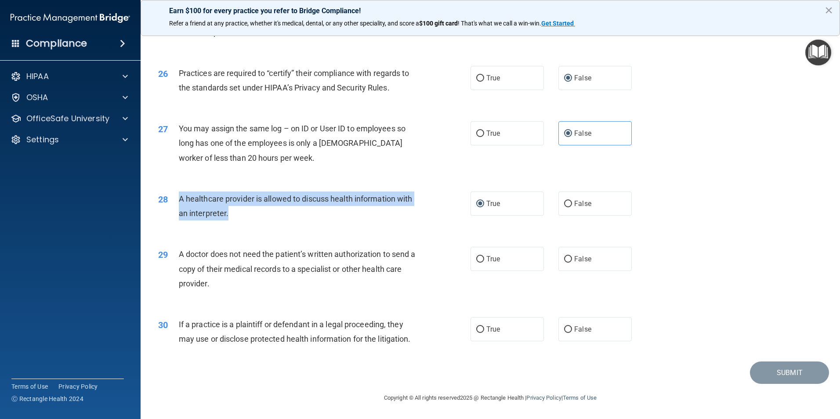
click at [435, 281] on div "29 A doctor does not need the patient’s written authorization to send a copy of…" at bounding box center [314, 271] width 339 height 48
drag, startPoint x: 435, startPoint y: 281, endPoint x: 395, endPoint y: 270, distance: 41.2
click at [479, 259] on input "True" at bounding box center [480, 259] width 8 height 7
radio input "true"
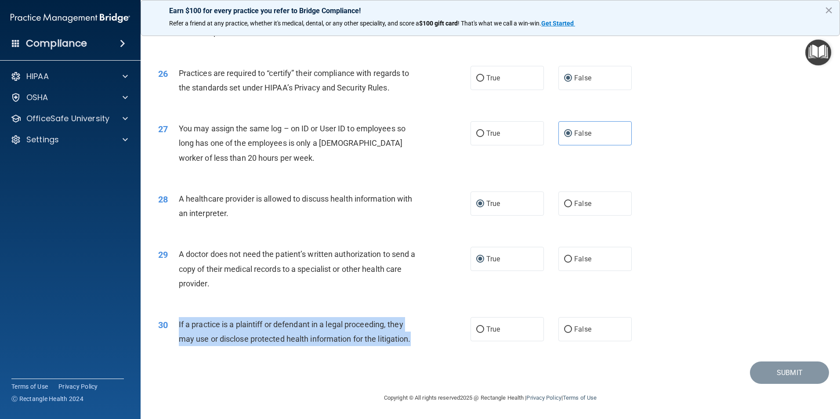
drag, startPoint x: 179, startPoint y: 322, endPoint x: 427, endPoint y: 337, distance: 249.1
click at [427, 337] on div "30 If a practice is a plaintiff or defendant in a legal proceeding, they may us…" at bounding box center [314, 333] width 339 height 33
drag, startPoint x: 427, startPoint y: 337, endPoint x: 370, endPoint y: 337, distance: 57.1
click at [481, 329] on input "True" at bounding box center [480, 329] width 8 height 7
radio input "true"
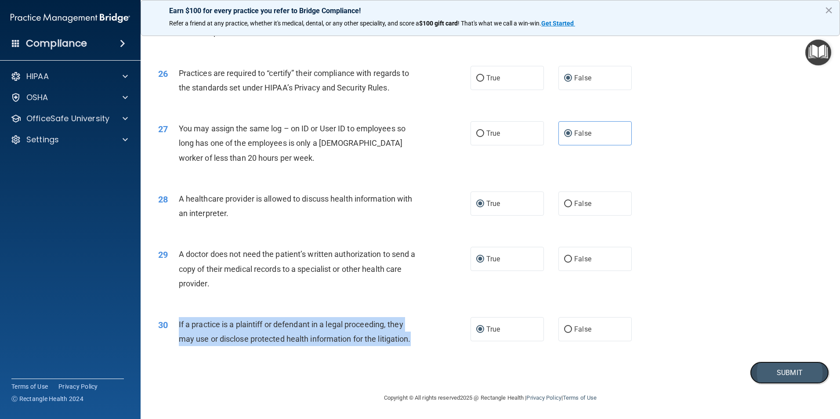
click at [788, 372] on button "Submit" at bounding box center [789, 373] width 79 height 22
click at [775, 375] on button "Submit" at bounding box center [789, 373] width 79 height 22
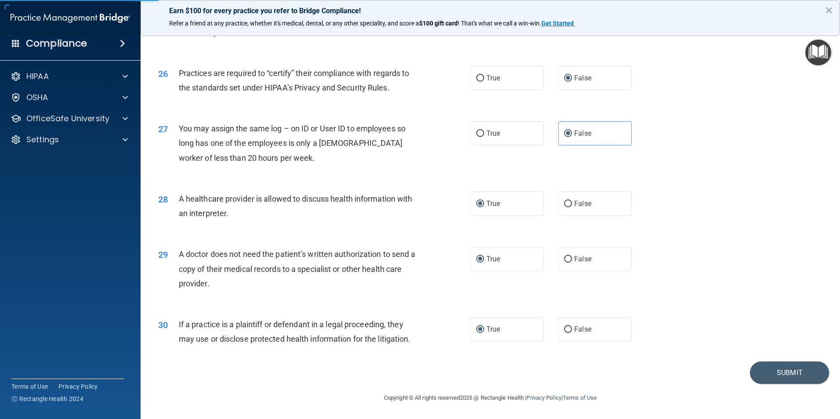
click at [717, 351] on div "30 If a practice is a plaintiff or defendant in a legal proceeding, they may us…" at bounding box center [490, 333] width 677 height 55
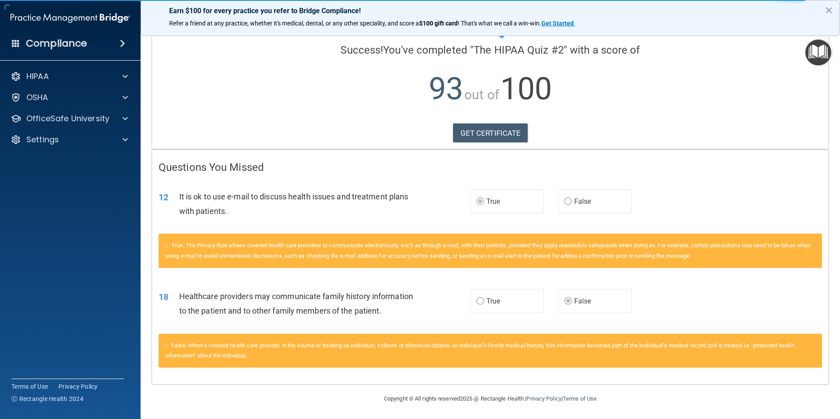
scroll to position [73, 0]
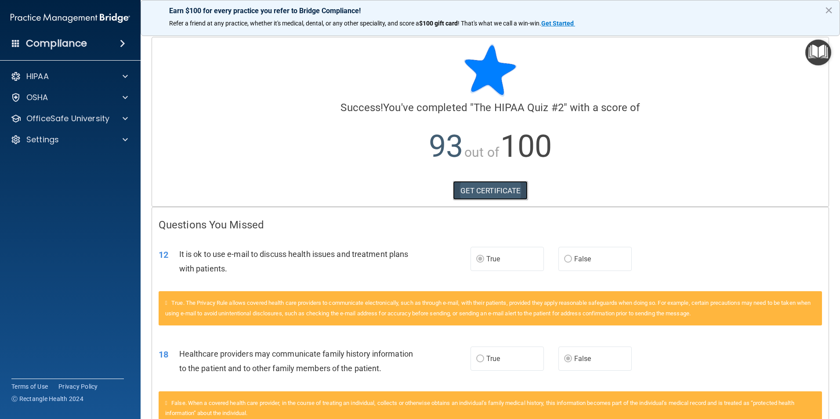
click at [501, 193] on link "GET CERTIFICATE" at bounding box center [490, 190] width 75 height 19
click at [119, 69] on div "HIPAA" at bounding box center [70, 77] width 141 height 18
click at [120, 80] on div at bounding box center [124, 76] width 22 height 11
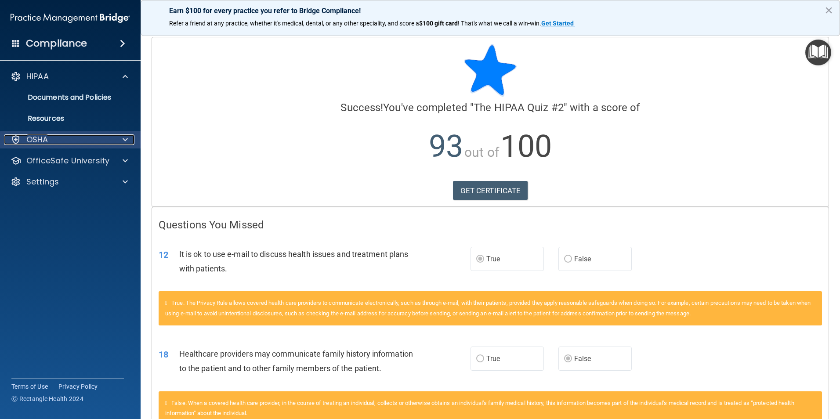
click at [127, 135] on span at bounding box center [125, 139] width 5 height 11
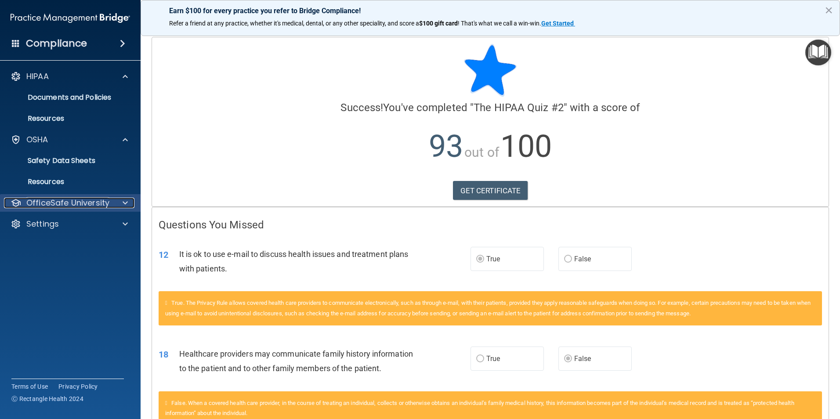
click at [119, 208] on div at bounding box center [124, 203] width 22 height 11
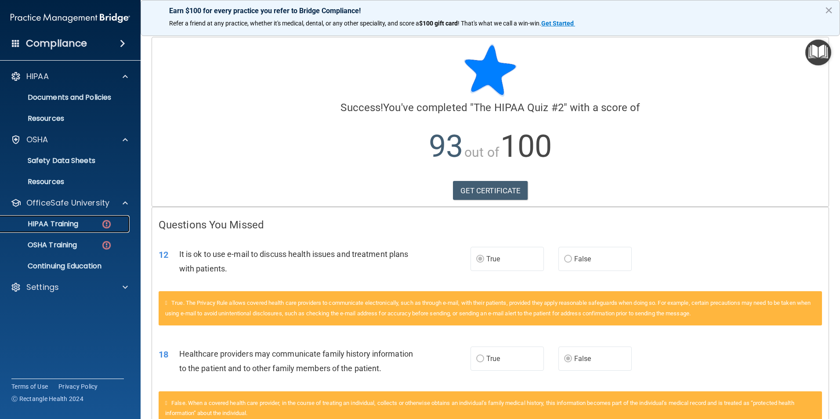
click at [86, 224] on div "HIPAA Training" at bounding box center [66, 224] width 120 height 9
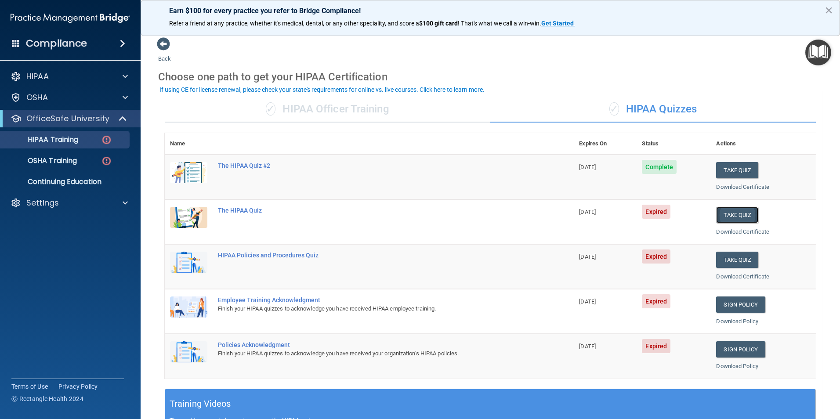
click at [741, 213] on button "Take Quiz" at bounding box center [737, 215] width 42 height 16
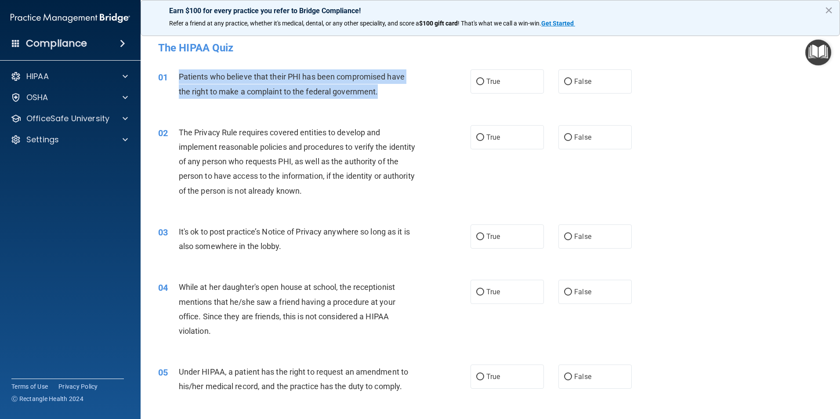
drag, startPoint x: 179, startPoint y: 76, endPoint x: 407, endPoint y: 89, distance: 228.4
click at [407, 89] on div "Patients who believe that their PHI has been compromised have the right to make…" at bounding box center [301, 83] width 244 height 29
drag, startPoint x: 407, startPoint y: 89, endPoint x: 312, endPoint y: 89, distance: 94.9
click at [478, 82] on input "True" at bounding box center [480, 82] width 8 height 7
radio input "true"
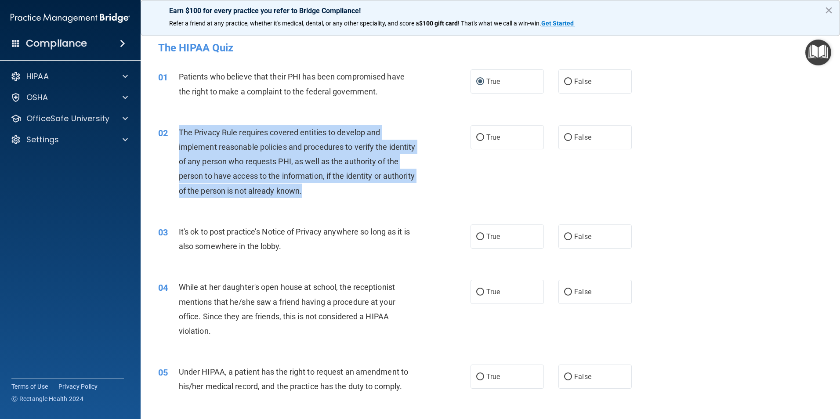
drag, startPoint x: 180, startPoint y: 131, endPoint x: 414, endPoint y: 189, distance: 241.6
click at [414, 189] on div "The Privacy Rule requires covered entities to develop and implement reasonable …" at bounding box center [301, 161] width 244 height 73
drag, startPoint x: 414, startPoint y: 189, endPoint x: 369, endPoint y: 170, distance: 49.4
click at [476, 136] on input "True" at bounding box center [480, 137] width 8 height 7
radio input "true"
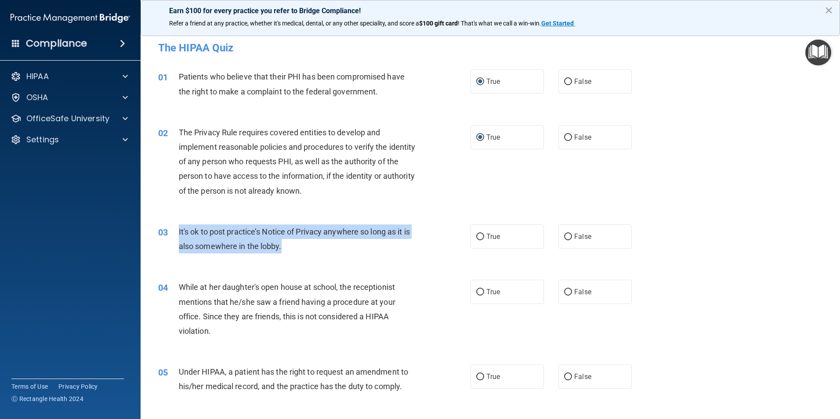
drag, startPoint x: 179, startPoint y: 230, endPoint x: 419, endPoint y: 249, distance: 240.1
click at [419, 249] on div "It's ok to post practice’s Notice of Privacy anywhere so long as it is also som…" at bounding box center [301, 238] width 244 height 29
click at [564, 234] on input "False" at bounding box center [568, 237] width 8 height 7
radio input "true"
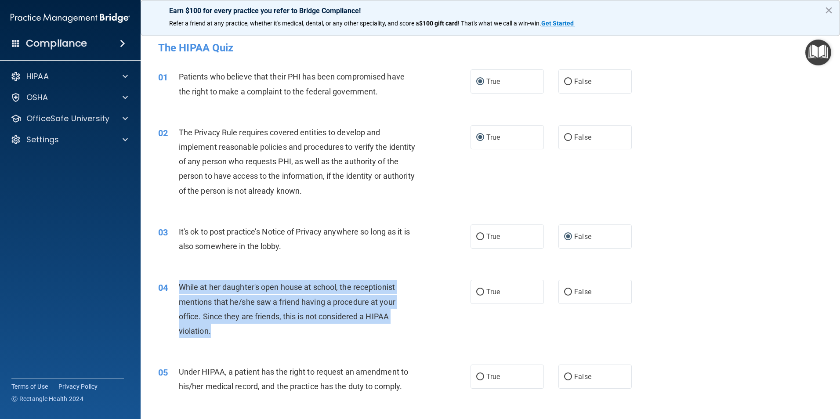
drag, startPoint x: 179, startPoint y: 286, endPoint x: 404, endPoint y: 327, distance: 229.0
click at [404, 327] on div "While at her daughter's open house at school, the receptionist mentions that he…" at bounding box center [301, 309] width 244 height 58
drag, startPoint x: 404, startPoint y: 327, endPoint x: 356, endPoint y: 310, distance: 50.9
click at [564, 293] on input "False" at bounding box center [568, 292] width 8 height 7
radio input "true"
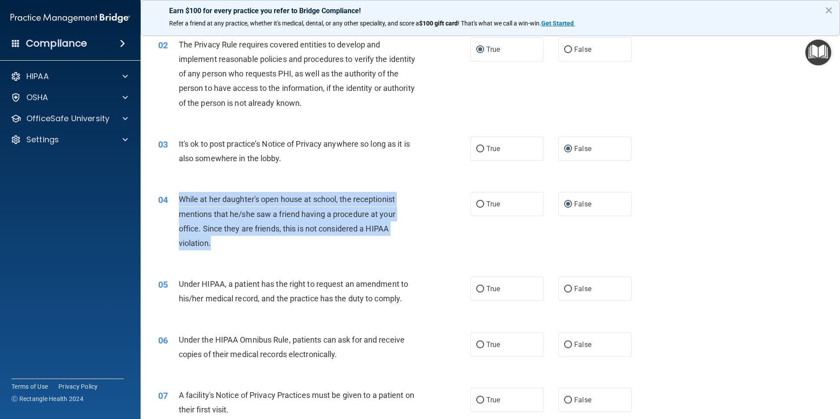
scroll to position [132, 0]
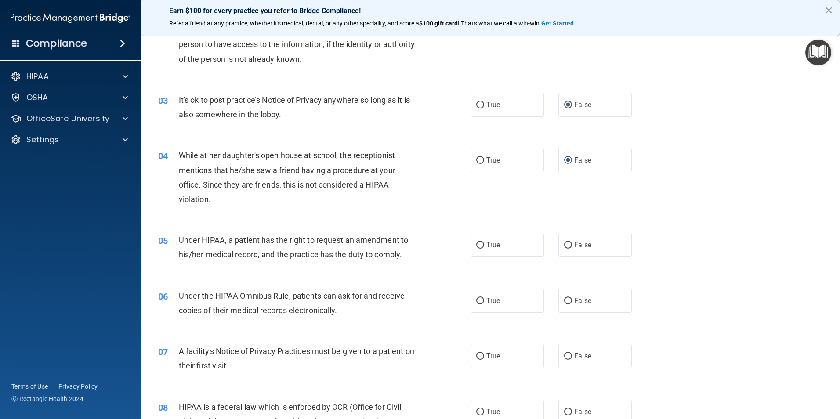
click at [179, 238] on span "Under HIPAA, a patient has the right to request an amendment to his/her medical…" at bounding box center [293, 247] width 229 height 24
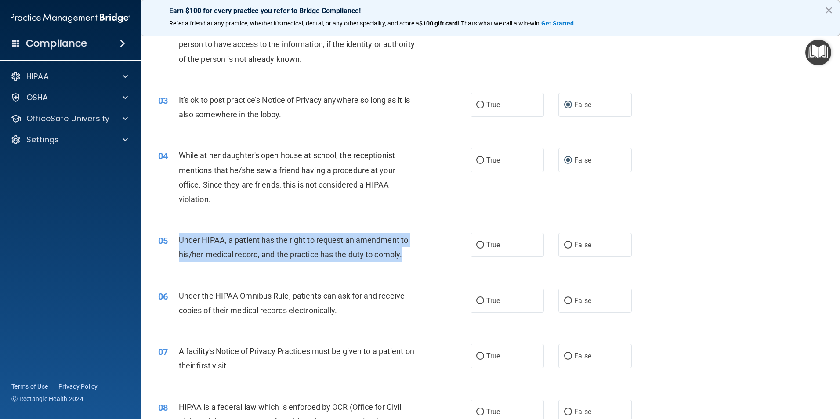
drag, startPoint x: 179, startPoint y: 238, endPoint x: 408, endPoint y: 254, distance: 229.4
click at [408, 254] on div "Under HIPAA, a patient has the right to request an amendment to his/her medical…" at bounding box center [301, 247] width 244 height 29
drag, startPoint x: 408, startPoint y: 254, endPoint x: 375, endPoint y: 257, distance: 33.1
click at [565, 246] on input "False" at bounding box center [568, 245] width 8 height 7
radio input "true"
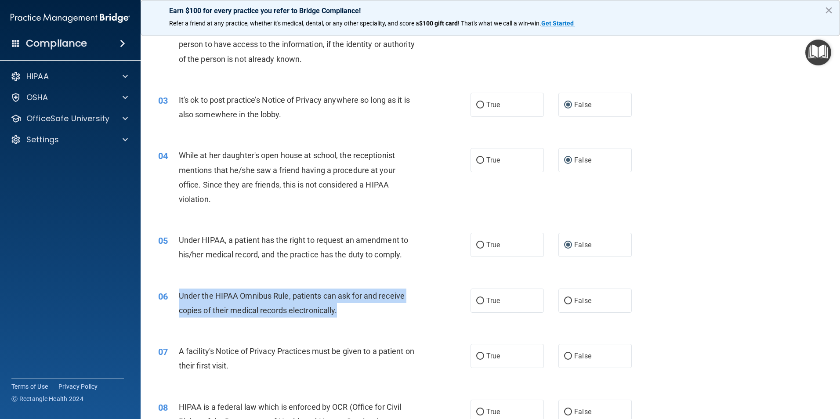
drag, startPoint x: 179, startPoint y: 295, endPoint x: 415, endPoint y: 309, distance: 236.3
click at [415, 309] on div "Under the HIPAA Omnibus Rule, patients can ask for and receive copies of their …" at bounding box center [301, 303] width 244 height 29
drag, startPoint x: 415, startPoint y: 309, endPoint x: 309, endPoint y: 308, distance: 105.9
click at [477, 301] on input "True" at bounding box center [480, 301] width 8 height 7
radio input "true"
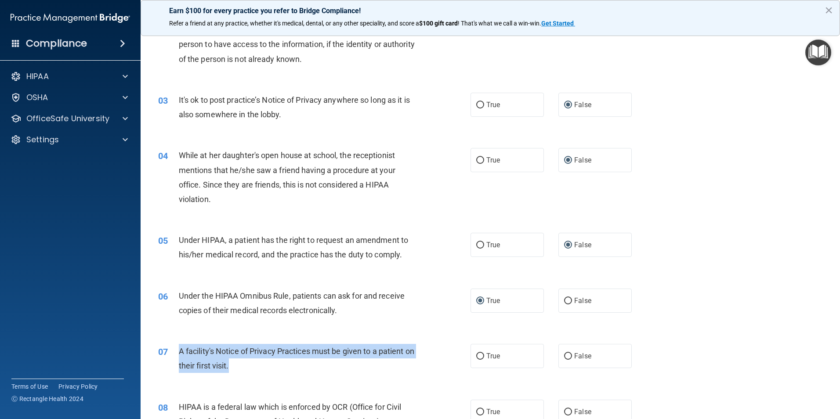
drag, startPoint x: 178, startPoint y: 350, endPoint x: 387, endPoint y: 365, distance: 208.8
click at [387, 365] on div "A facility's Notice of Privacy Practices must be given to a patient on their fi…" at bounding box center [301, 358] width 244 height 29
drag, startPoint x: 387, startPoint y: 365, endPoint x: 359, endPoint y: 347, distance: 32.9
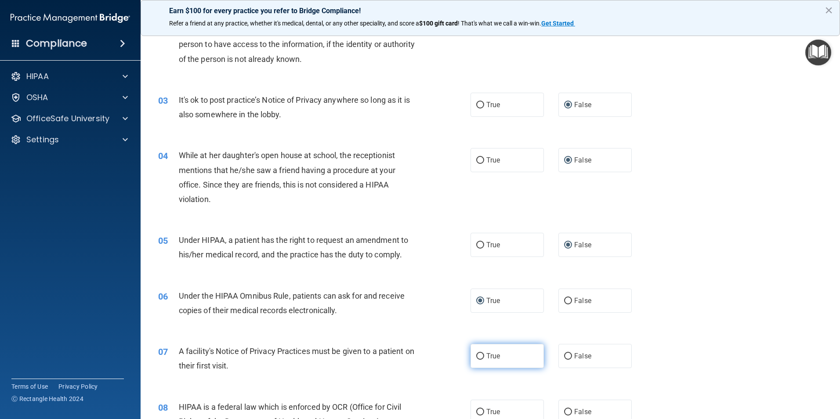
click at [474, 361] on label "True" at bounding box center [506, 356] width 73 height 24
click at [476, 360] on input "True" at bounding box center [480, 356] width 8 height 7
radio input "true"
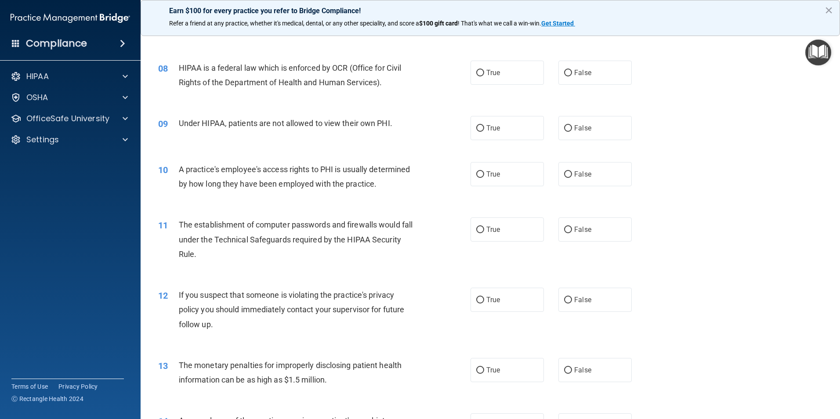
scroll to position [483, 0]
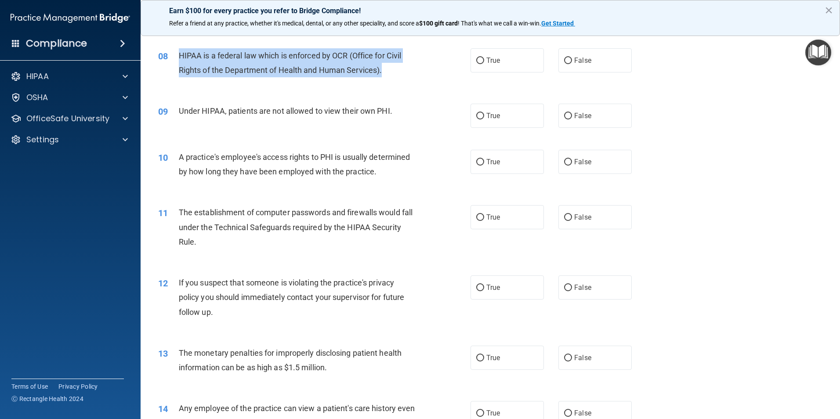
drag, startPoint x: 178, startPoint y: 56, endPoint x: 413, endPoint y: 67, distance: 235.2
click at [413, 67] on div "HIPAA is a federal law which is enforced by OCR (Office for Civil Rights of the…" at bounding box center [301, 62] width 244 height 29
drag, startPoint x: 413, startPoint y: 67, endPoint x: 357, endPoint y: 69, distance: 56.7
click at [478, 60] on input "True" at bounding box center [480, 61] width 8 height 7
radio input "true"
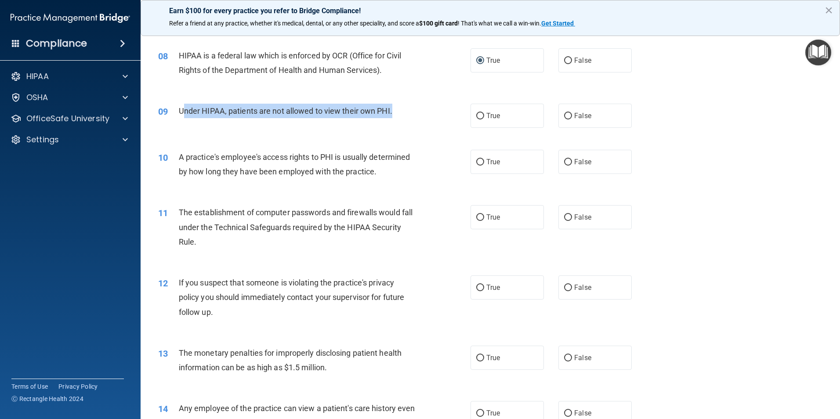
drag, startPoint x: 185, startPoint y: 111, endPoint x: 393, endPoint y: 111, distance: 207.8
click at [393, 111] on div "Under HIPAA, patients are not allowed to view their own PHI." at bounding box center [301, 111] width 244 height 14
click at [564, 113] on input "False" at bounding box center [568, 116] width 8 height 7
radio input "true"
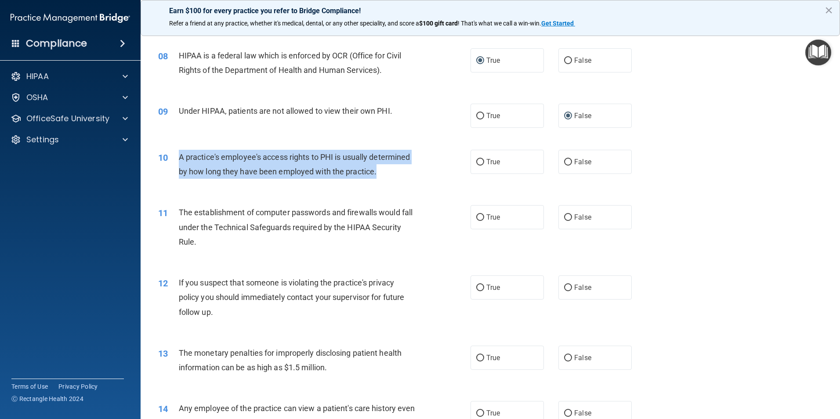
drag, startPoint x: 179, startPoint y: 158, endPoint x: 436, endPoint y: 173, distance: 257.9
click at [436, 173] on div "10 A practice's employee's access rights to PHI is usually determined by how lo…" at bounding box center [314, 166] width 339 height 33
click at [567, 162] on input "False" at bounding box center [568, 162] width 8 height 7
radio input "true"
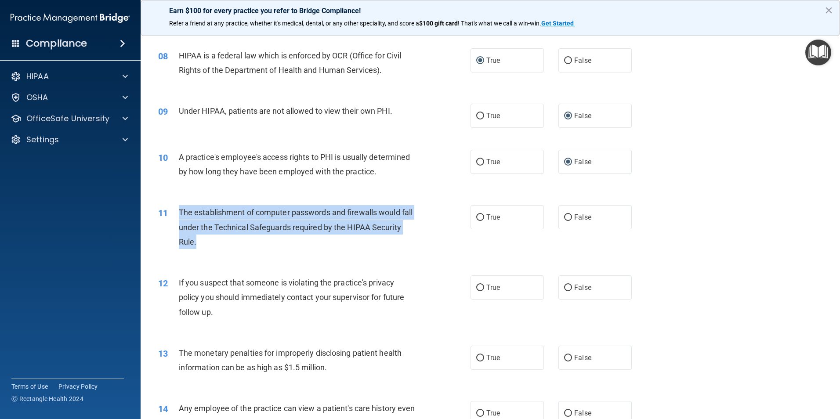
drag, startPoint x: 179, startPoint y: 212, endPoint x: 412, endPoint y: 237, distance: 234.6
click at [412, 237] on div "The establishment of computer passwords and firewalls would fall under the Tech…" at bounding box center [301, 227] width 244 height 44
drag, startPoint x: 412, startPoint y: 237, endPoint x: 357, endPoint y: 229, distance: 55.5
click at [480, 216] on input "True" at bounding box center [480, 217] width 8 height 7
radio input "true"
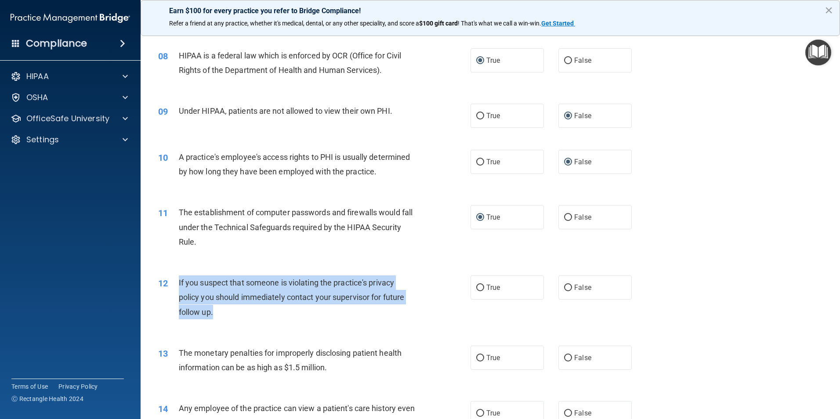
drag, startPoint x: 178, startPoint y: 282, endPoint x: 426, endPoint y: 309, distance: 249.2
click at [426, 309] on div "12 If you suspect that someone is violating the practice's privacy policy you s…" at bounding box center [314, 299] width 339 height 48
drag, startPoint x: 426, startPoint y: 309, endPoint x: 373, endPoint y: 297, distance: 54.6
click at [479, 287] on input "True" at bounding box center [480, 288] width 8 height 7
radio input "true"
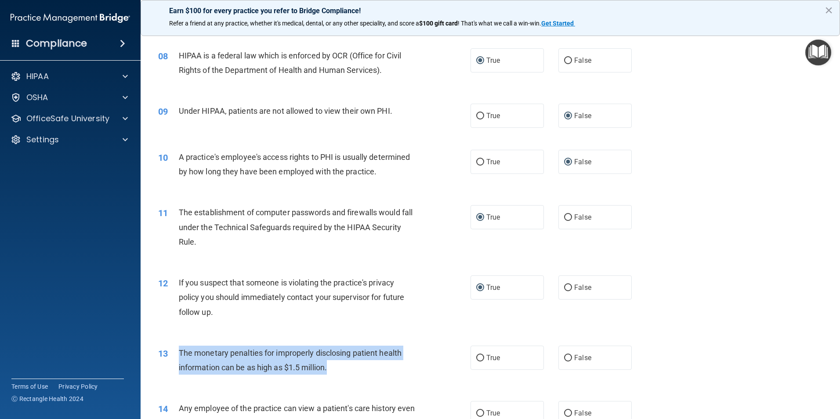
drag, startPoint x: 181, startPoint y: 351, endPoint x: 408, endPoint y: 366, distance: 227.6
click at [408, 366] on div "The monetary penalties for improperly disclosing patient health information can…" at bounding box center [301, 360] width 244 height 29
click at [479, 358] on input "True" at bounding box center [480, 358] width 8 height 7
radio input "true"
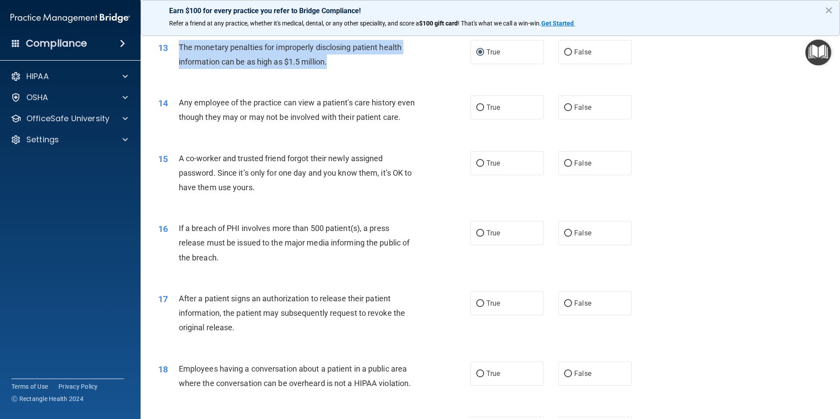
scroll to position [791, 0]
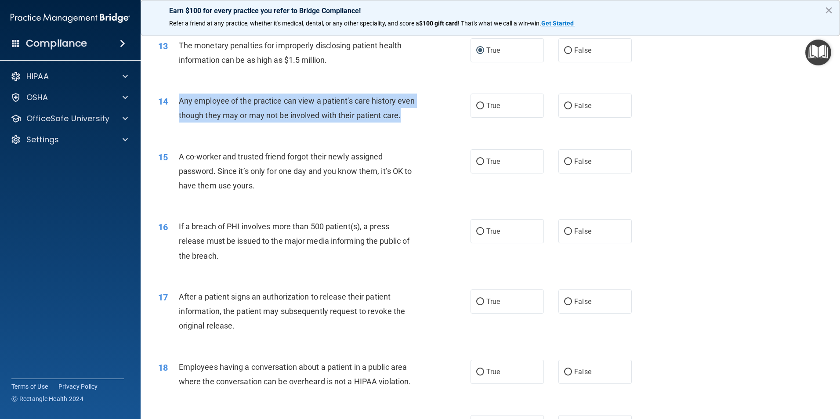
drag, startPoint x: 179, startPoint y: 99, endPoint x: 410, endPoint y: 126, distance: 232.7
click at [410, 123] on div "Any employee of the practice can view a patient's care history even though they…" at bounding box center [301, 108] width 244 height 29
drag, startPoint x: 410, startPoint y: 126, endPoint x: 368, endPoint y: 111, distance: 44.7
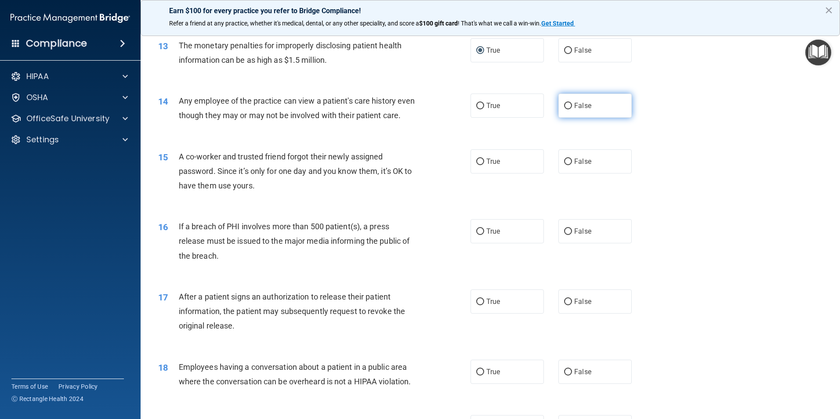
click at [568, 105] on label "False" at bounding box center [594, 106] width 73 height 24
click at [568, 105] on input "False" at bounding box center [568, 106] width 8 height 7
radio input "true"
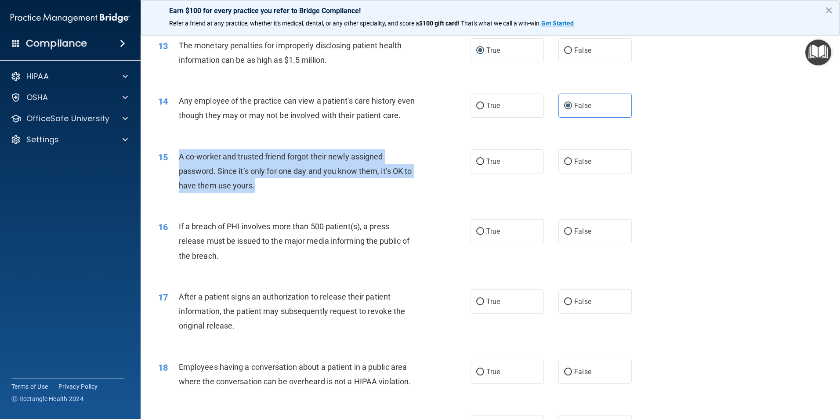
drag, startPoint x: 178, startPoint y: 169, endPoint x: 389, endPoint y: 201, distance: 213.3
click at [389, 198] on div "15 A co-worker and trusted friend forgot their newly assigned password. Since i…" at bounding box center [314, 173] width 339 height 48
click at [564, 235] on input "False" at bounding box center [568, 231] width 8 height 7
radio input "true"
click at [565, 165] on input "False" at bounding box center [568, 162] width 8 height 7
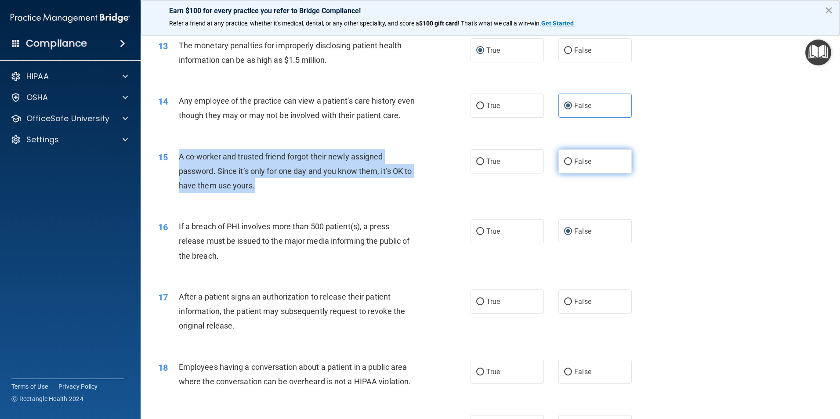
radio input "true"
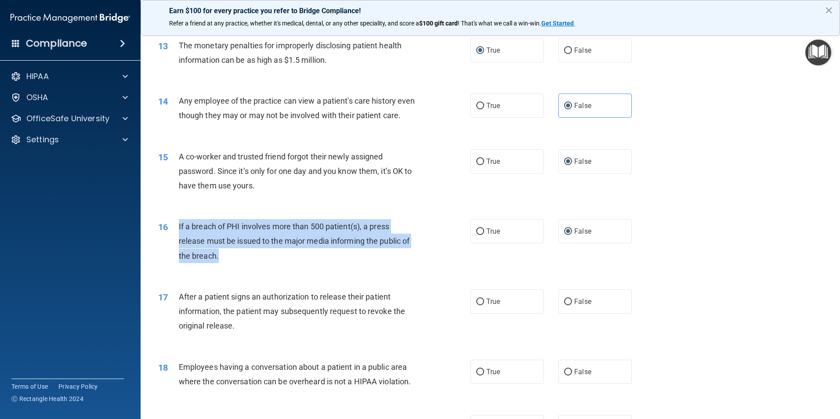
drag, startPoint x: 179, startPoint y: 240, endPoint x: 429, endPoint y: 273, distance: 251.7
click at [429, 268] on div "16 If a breach of PHI involves more than 500 patient(s), a press release must b…" at bounding box center [314, 243] width 339 height 48
drag, startPoint x: 429, startPoint y: 273, endPoint x: 371, endPoint y: 255, distance: 60.3
click at [476, 235] on input "True" at bounding box center [480, 231] width 8 height 7
radio input "true"
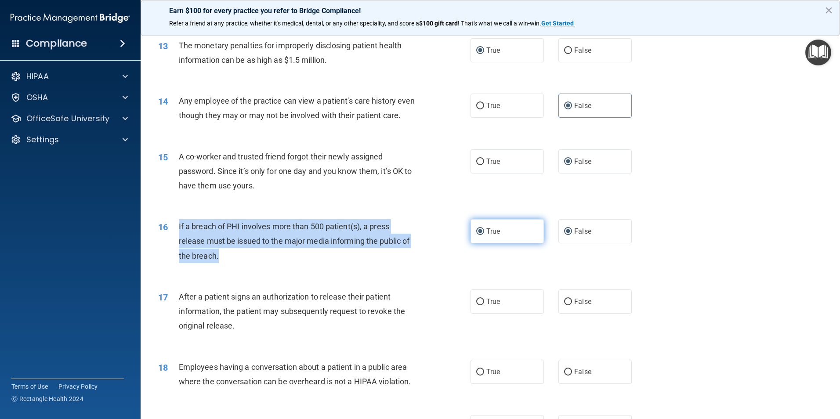
radio input "false"
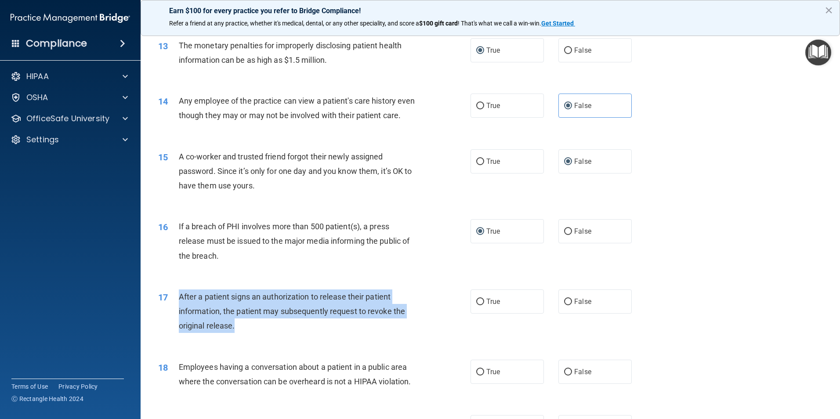
drag, startPoint x: 178, startPoint y: 311, endPoint x: 424, endPoint y: 344, distance: 248.2
click at [424, 338] on div "17 After a patient signs an authorization to release their patient information,…" at bounding box center [314, 313] width 339 height 48
drag, startPoint x: 424, startPoint y: 344, endPoint x: 365, endPoint y: 321, distance: 63.8
click at [476, 305] on input "True" at bounding box center [480, 302] width 8 height 7
radio input "true"
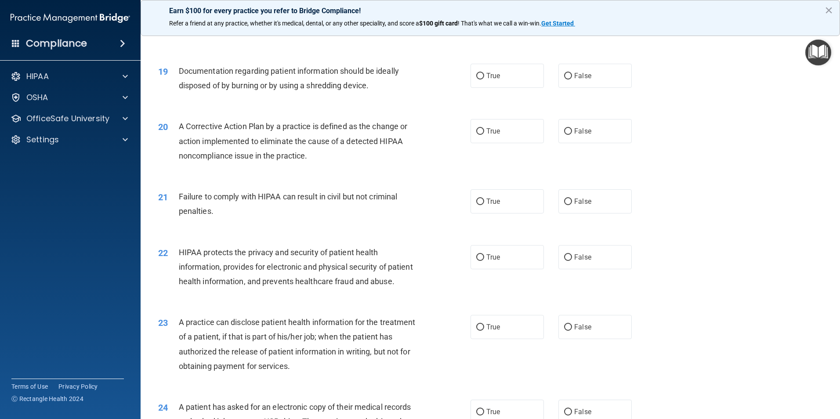
scroll to position [1098, 0]
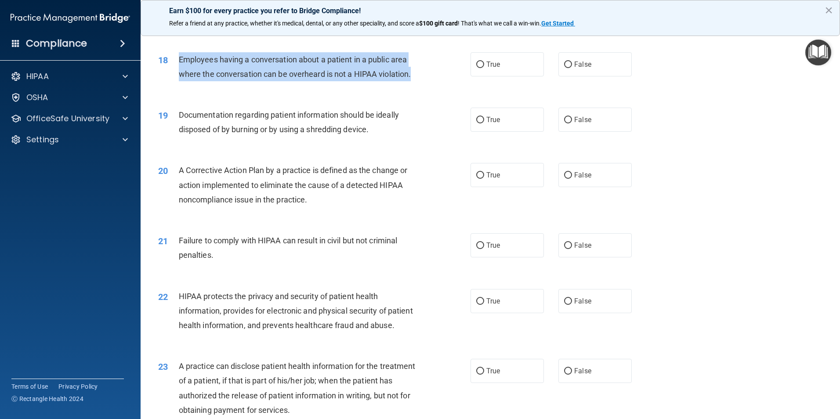
drag, startPoint x: 179, startPoint y: 73, endPoint x: 420, endPoint y: 87, distance: 241.6
click at [420, 81] on div "Employees having a conversation about a patient in a public area where the conv…" at bounding box center [301, 66] width 244 height 29
drag, startPoint x: 420, startPoint y: 87, endPoint x: 382, endPoint y: 90, distance: 38.3
click at [564, 68] on input "False" at bounding box center [568, 64] width 8 height 7
radio input "true"
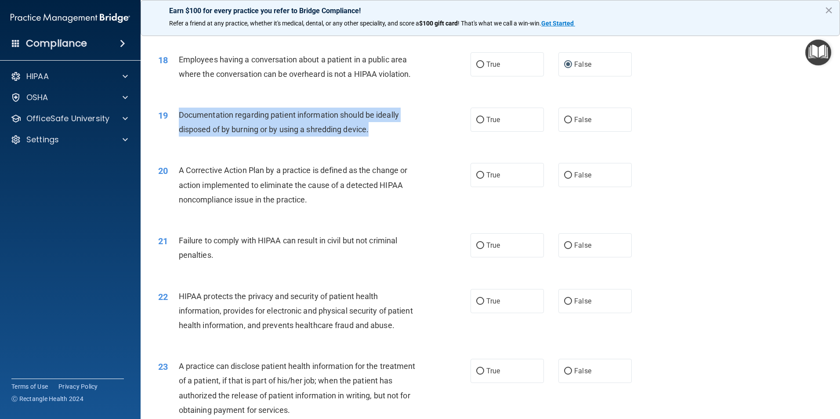
drag, startPoint x: 177, startPoint y: 129, endPoint x: 407, endPoint y: 140, distance: 230.0
click at [407, 140] on div "19 Documentation regarding patient information should be ideally disposed of by…" at bounding box center [314, 124] width 339 height 33
drag, startPoint x: 407, startPoint y: 140, endPoint x: 349, endPoint y: 144, distance: 58.1
drag, startPoint x: 477, startPoint y: 134, endPoint x: 472, endPoint y: 135, distance: 5.0
click at [477, 123] on input "True" at bounding box center [480, 120] width 8 height 7
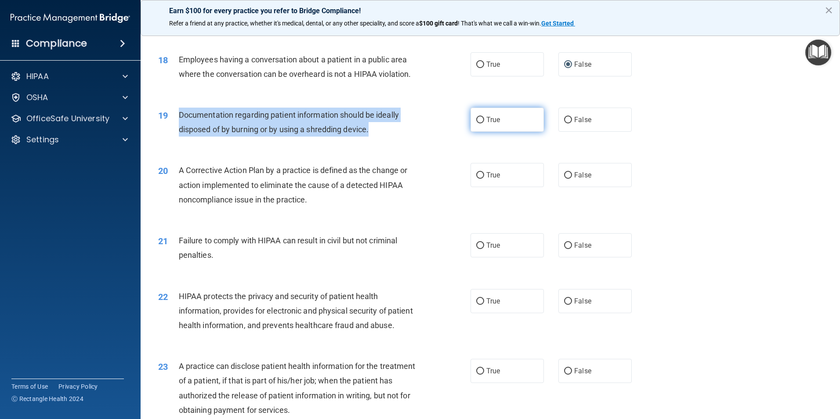
radio input "true"
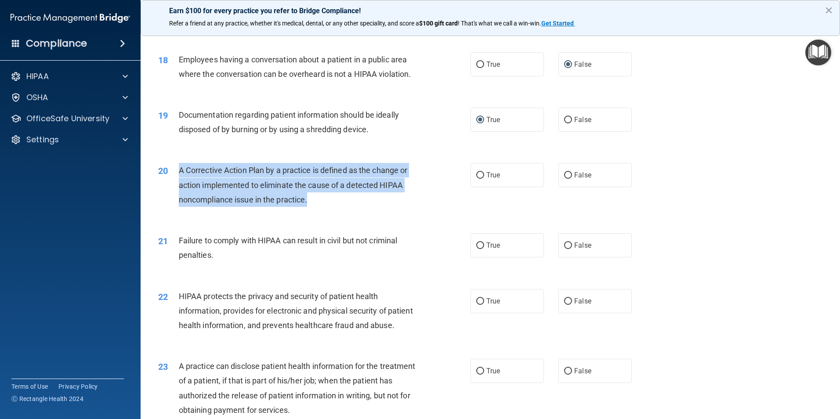
drag, startPoint x: 179, startPoint y: 183, endPoint x: 421, endPoint y: 213, distance: 244.3
click at [421, 211] on div "20 A Corrective Action Plan by a practice is defined as the change or action im…" at bounding box center [314, 187] width 339 height 48
drag, startPoint x: 421, startPoint y: 213, endPoint x: 394, endPoint y: 203, distance: 29.3
click at [476, 179] on input "True" at bounding box center [480, 175] width 8 height 7
radio input "true"
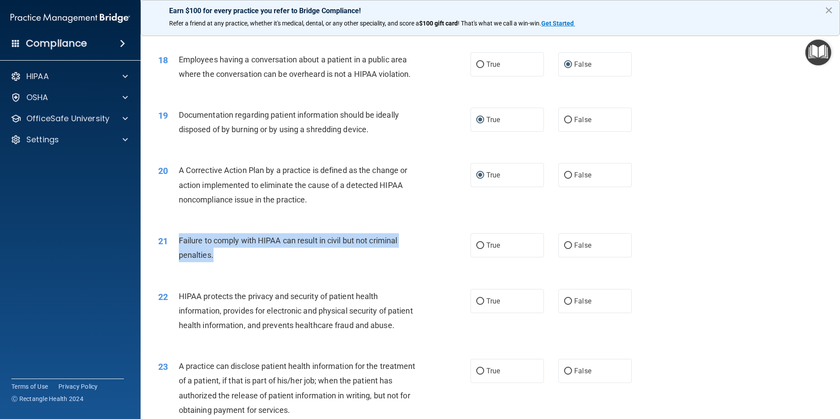
drag, startPoint x: 178, startPoint y: 253, endPoint x: 404, endPoint y: 276, distance: 227.3
click at [404, 267] on div "21 Failure to comply with HIPAA can result in civil but not criminal penalties." at bounding box center [314, 249] width 339 height 33
drag, startPoint x: 404, startPoint y: 276, endPoint x: 353, endPoint y: 255, distance: 55.4
click at [566, 249] on input "False" at bounding box center [568, 245] width 8 height 7
radio input "true"
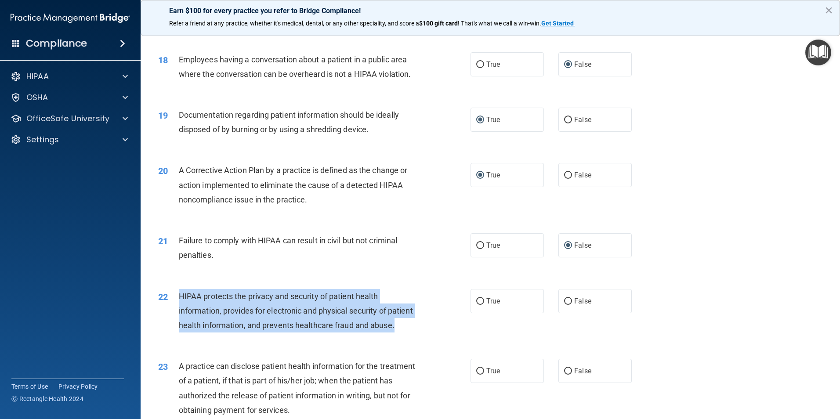
drag, startPoint x: 177, startPoint y: 311, endPoint x: 430, endPoint y: 353, distance: 256.5
click at [430, 337] on div "22 HIPAA protects the privacy and security of patient health information, provi…" at bounding box center [314, 313] width 339 height 48
drag, startPoint x: 430, startPoint y: 353, endPoint x: 364, endPoint y: 343, distance: 67.1
click at [480, 305] on input "True" at bounding box center [480, 301] width 8 height 7
radio input "true"
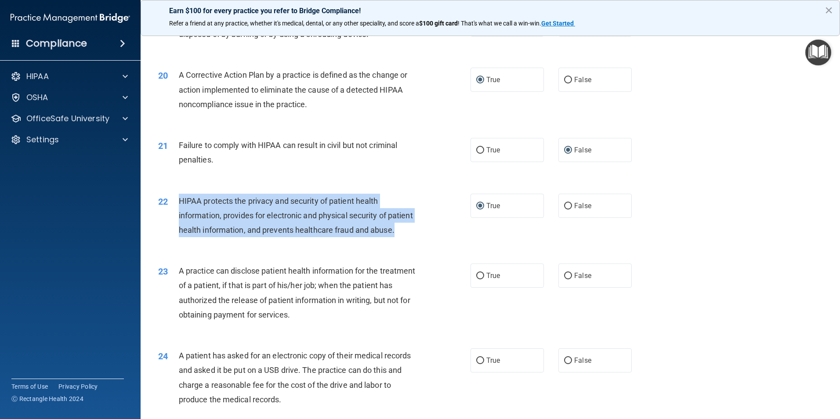
scroll to position [1367, 0]
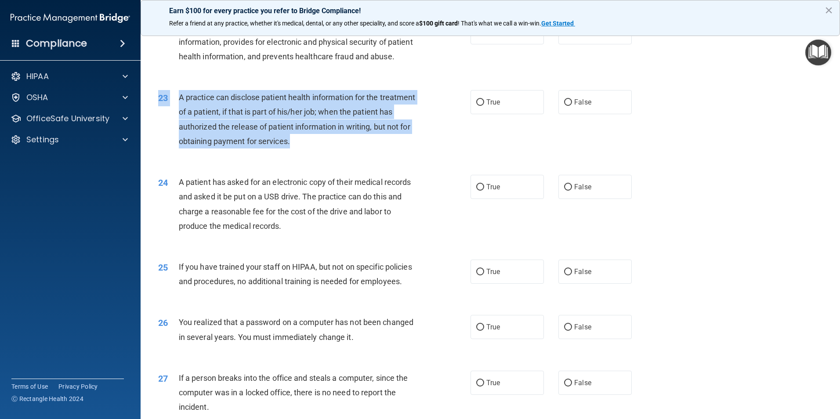
drag, startPoint x: 159, startPoint y: 119, endPoint x: 377, endPoint y: 171, distance: 224.1
click at [377, 153] on div "23 A practice can disclose patient health information for the treatment of a pa…" at bounding box center [314, 121] width 339 height 63
click at [376, 148] on div "A practice can disclose patient health information for the treatment of a patie…" at bounding box center [301, 119] width 244 height 58
drag, startPoint x: 179, startPoint y: 126, endPoint x: 387, endPoint y: 169, distance: 211.8
click at [387, 148] on div "A practice can disclose patient health information for the treatment of a patie…" at bounding box center [301, 119] width 244 height 58
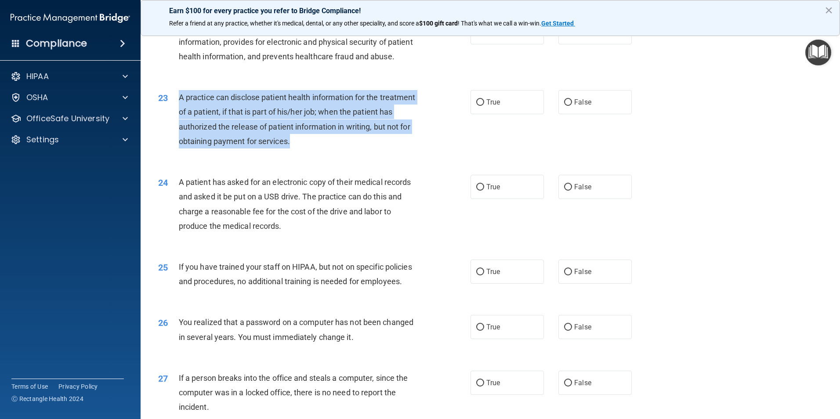
drag, startPoint x: 387, startPoint y: 169, endPoint x: 341, endPoint y: 165, distance: 45.9
click at [565, 106] on input "False" at bounding box center [568, 102] width 8 height 7
radio input "true"
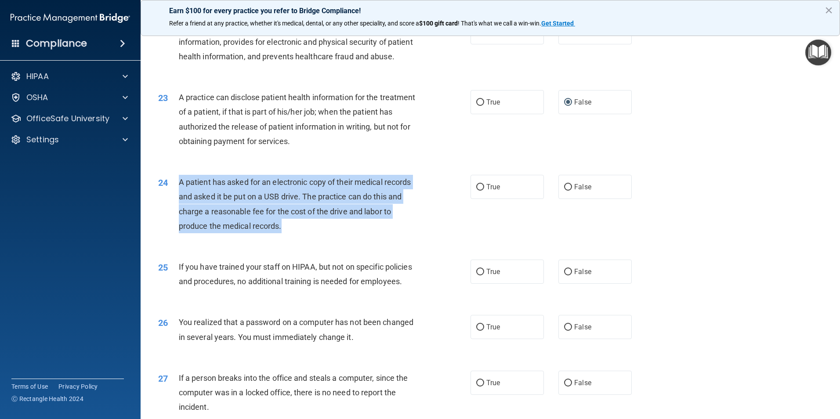
drag, startPoint x: 180, startPoint y: 211, endPoint x: 414, endPoint y: 259, distance: 239.1
click at [414, 233] on div "A patient has asked for an electronic copy of their medical records and asked i…" at bounding box center [301, 204] width 244 height 58
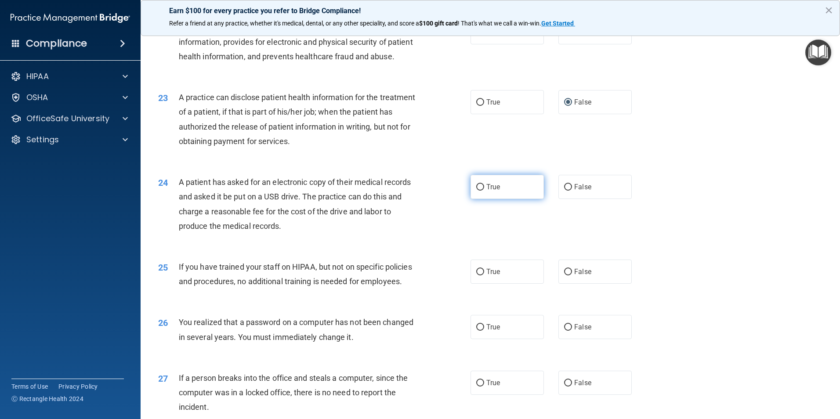
click at [486, 191] on span "True" at bounding box center [493, 187] width 14 height 8
click at [483, 191] on input "True" at bounding box center [480, 187] width 8 height 7
radio input "true"
drag, startPoint x: 178, startPoint y: 297, endPoint x: 298, endPoint y: 280, distance: 121.0
click at [298, 280] on div "25 If you have trained your staff on HIPAA, but not on specific policies and pr…" at bounding box center [490, 276] width 677 height 55
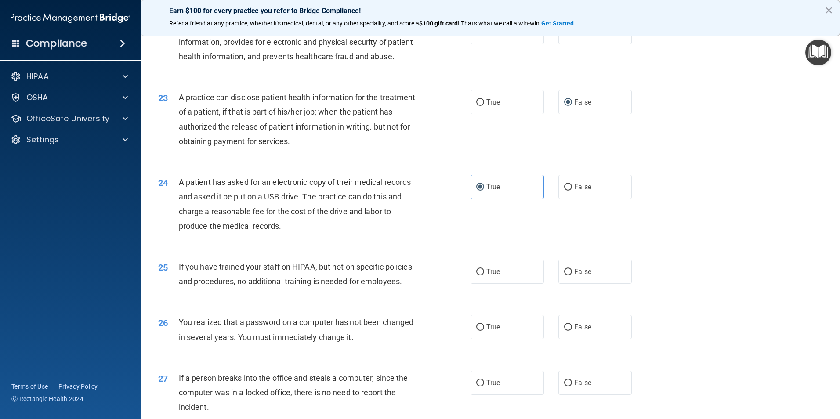
drag, startPoint x: 298, startPoint y: 280, endPoint x: 279, endPoint y: 285, distance: 19.8
click at [279, 285] on div "25 If you have trained your staff on HIPAA, but not on specific policies and pr…" at bounding box center [490, 276] width 677 height 55
click at [177, 276] on div "25" at bounding box center [165, 268] width 27 height 16
click at [180, 286] on span "If you have trained your staff on HIPAA, but not on specific policies and proce…" at bounding box center [295, 274] width 233 height 24
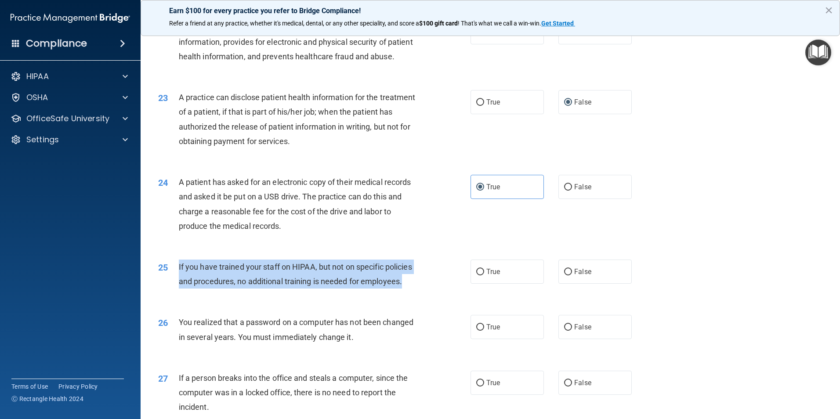
drag, startPoint x: 178, startPoint y: 293, endPoint x: 420, endPoint y: 326, distance: 244.3
click at [420, 293] on div "25 If you have trained your staff on HIPAA, but not on specific policies and pr…" at bounding box center [314, 276] width 339 height 33
drag, startPoint x: 420, startPoint y: 326, endPoint x: 373, endPoint y: 311, distance: 49.3
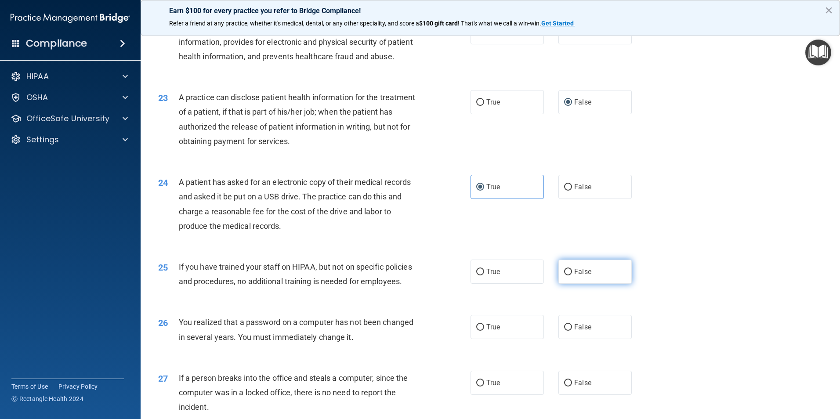
click at [574, 276] on span "False" at bounding box center [582, 272] width 17 height 8
click at [571, 275] on input "False" at bounding box center [568, 272] width 8 height 7
radio input "true"
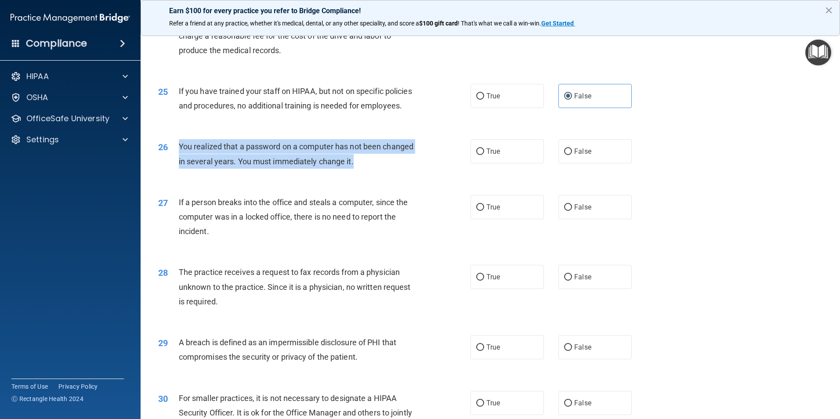
drag, startPoint x: 179, startPoint y: 189, endPoint x: 445, endPoint y: 215, distance: 267.5
click at [445, 173] on div "26 You realized that a password on a computer has not been changed in several y…" at bounding box center [314, 155] width 339 height 33
drag, startPoint x: 445, startPoint y: 215, endPoint x: 351, endPoint y: 209, distance: 93.8
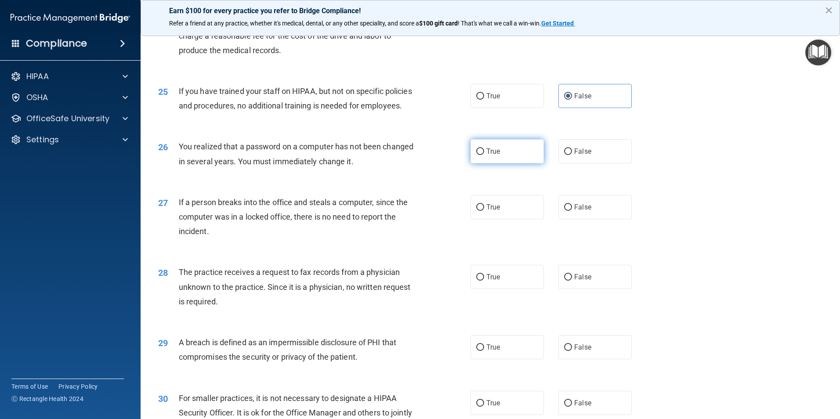
click at [480, 163] on label "True" at bounding box center [506, 151] width 73 height 24
click at [480, 155] on input "True" at bounding box center [480, 151] width 8 height 7
radio input "true"
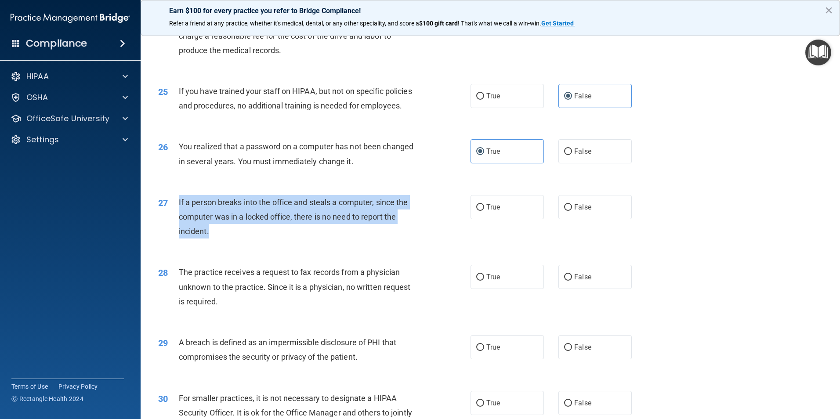
drag, startPoint x: 179, startPoint y: 244, endPoint x: 415, endPoint y: 272, distance: 237.5
click at [415, 239] on div "If a person breaks into the office and steals a computer, since the computer wa…" at bounding box center [301, 217] width 244 height 44
drag, startPoint x: 415, startPoint y: 272, endPoint x: 378, endPoint y: 263, distance: 37.5
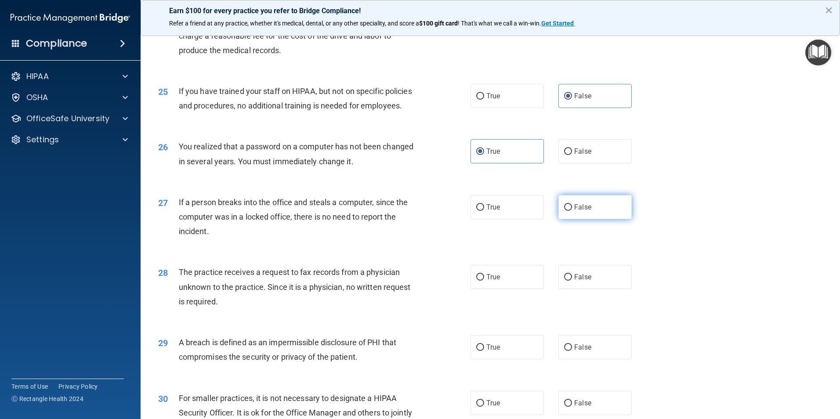
click at [569, 219] on label "False" at bounding box center [594, 207] width 73 height 24
click at [569, 211] on input "False" at bounding box center [568, 207] width 8 height 7
radio input "true"
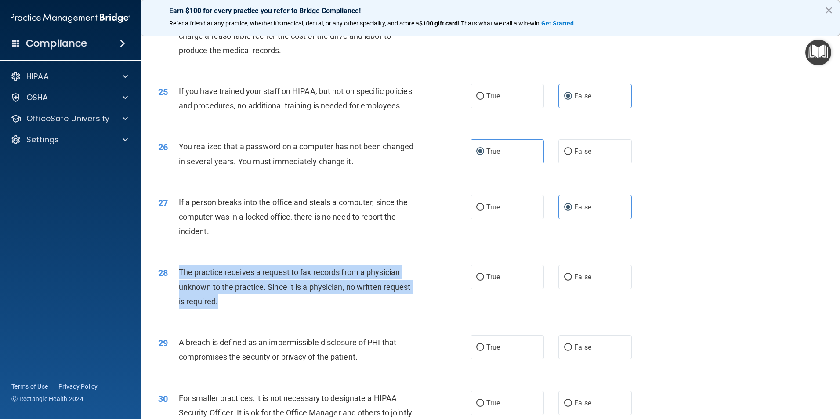
drag, startPoint x: 180, startPoint y: 315, endPoint x: 392, endPoint y: 344, distance: 214.6
click at [392, 309] on div "The practice receives a request to fax records from a physician unknown to the …" at bounding box center [301, 287] width 244 height 44
drag, startPoint x: 392, startPoint y: 344, endPoint x: 376, endPoint y: 323, distance: 26.4
click at [564, 281] on input "False" at bounding box center [568, 277] width 8 height 7
radio input "true"
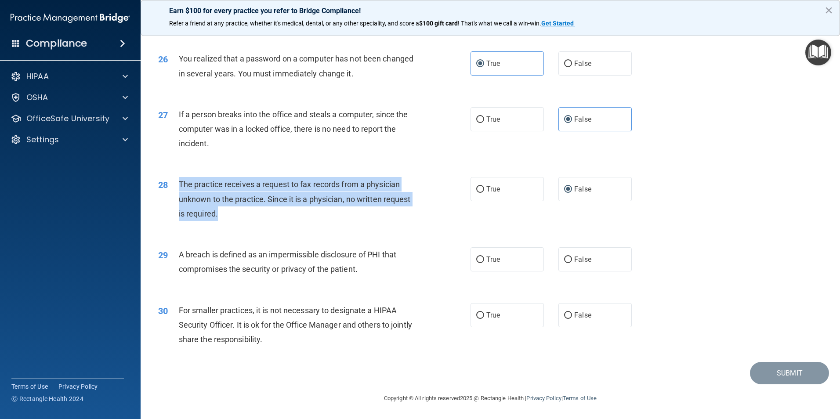
scroll to position [1675, 0]
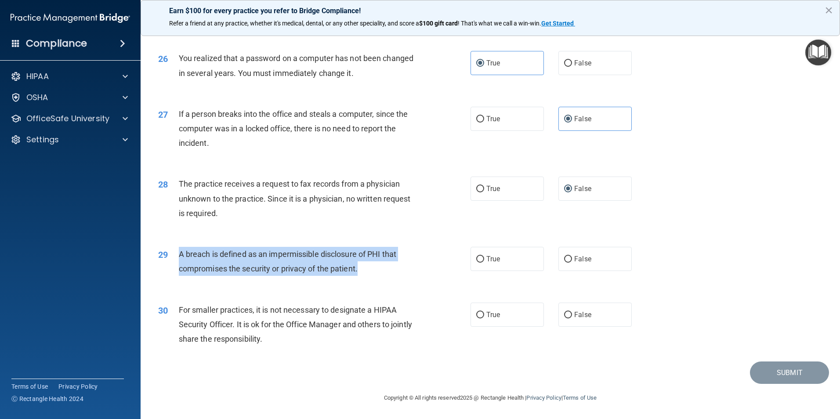
drag, startPoint x: 178, startPoint y: 253, endPoint x: 423, endPoint y: 271, distance: 244.8
click at [423, 271] on div "29 A breach is defined as an impermissible disclosure of PHI that compromises t…" at bounding box center [314, 263] width 339 height 33
drag, startPoint x: 423, startPoint y: 271, endPoint x: 331, endPoint y: 264, distance: 91.6
click at [476, 261] on input "True" at bounding box center [480, 259] width 8 height 7
radio input "true"
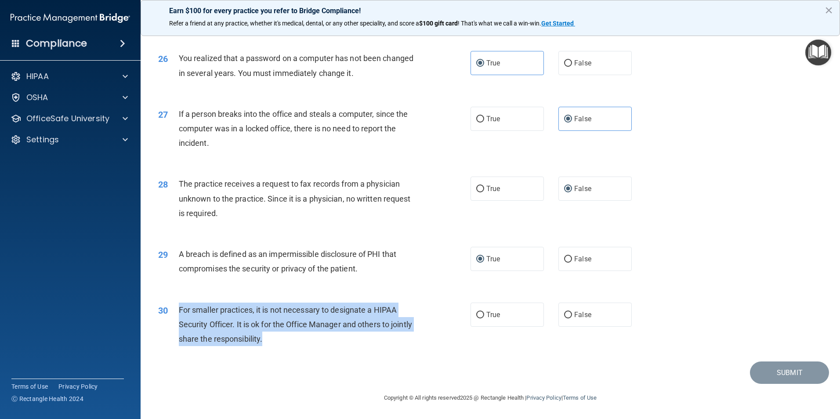
drag, startPoint x: 177, startPoint y: 310, endPoint x: 417, endPoint y: 344, distance: 242.3
click at [417, 344] on div "30 For smaller practices, it is not necessary to designate a HIPAA Security Off…" at bounding box center [314, 327] width 339 height 48
drag, startPoint x: 417, startPoint y: 344, endPoint x: 390, endPoint y: 327, distance: 32.0
click at [565, 316] on input "False" at bounding box center [568, 315] width 8 height 7
radio input "true"
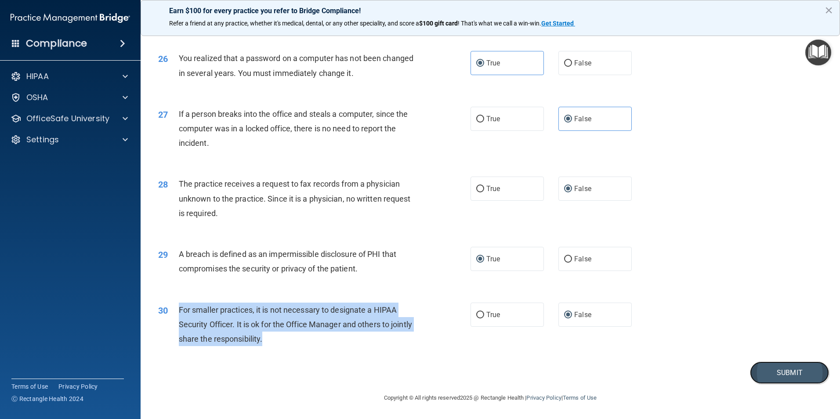
click at [778, 373] on button "Submit" at bounding box center [789, 373] width 79 height 22
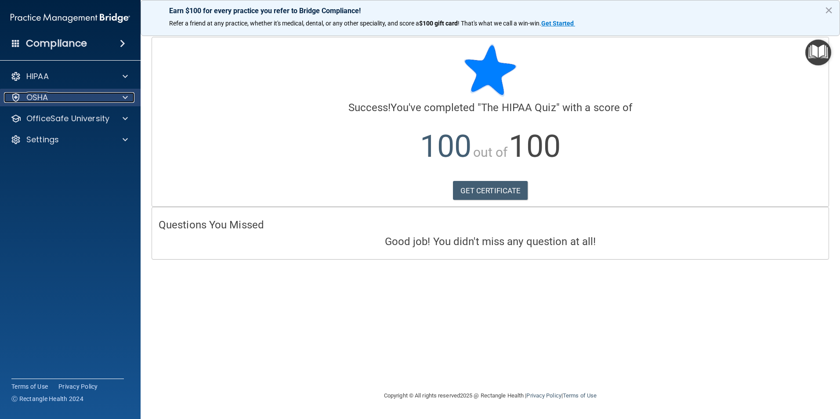
click at [112, 93] on div "OSHA" at bounding box center [58, 97] width 109 height 11
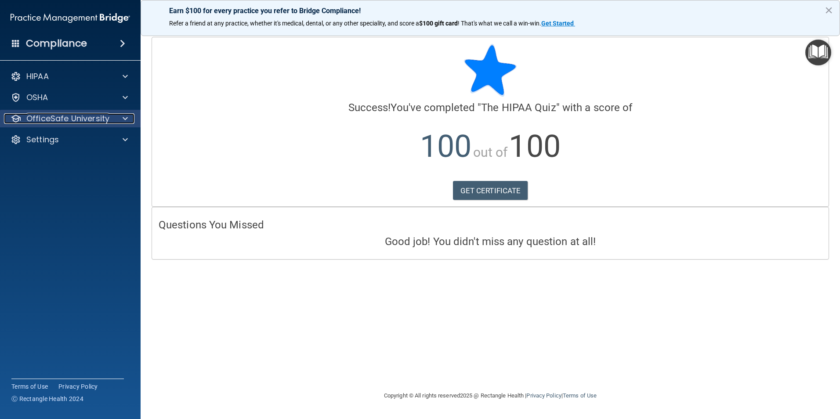
click at [118, 117] on div at bounding box center [124, 118] width 22 height 11
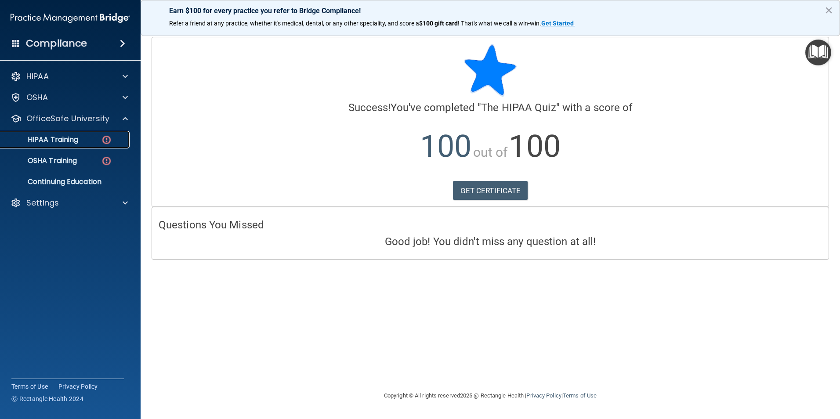
click at [110, 140] on img at bounding box center [106, 139] width 11 height 11
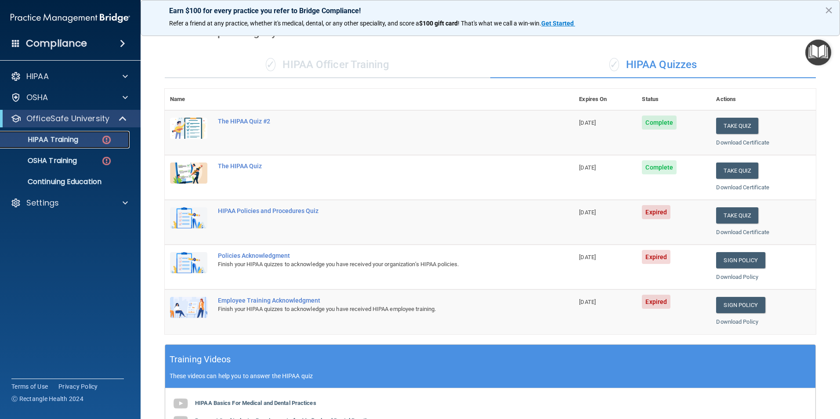
scroll to position [44, 0]
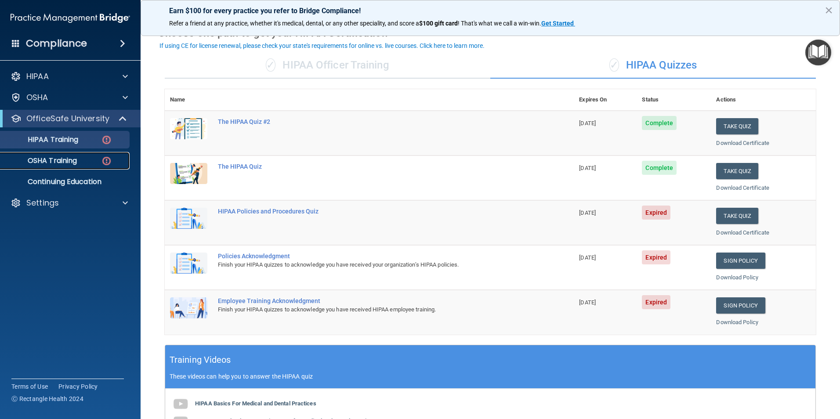
click at [105, 162] on img at bounding box center [106, 161] width 11 height 11
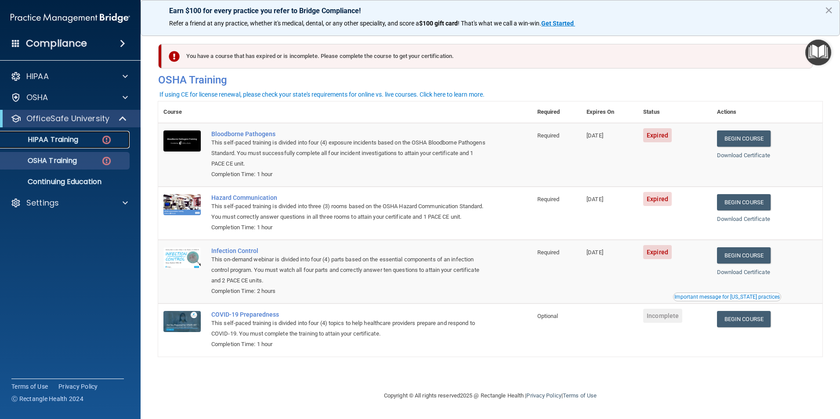
click at [85, 143] on div "HIPAA Training" at bounding box center [66, 139] width 120 height 9
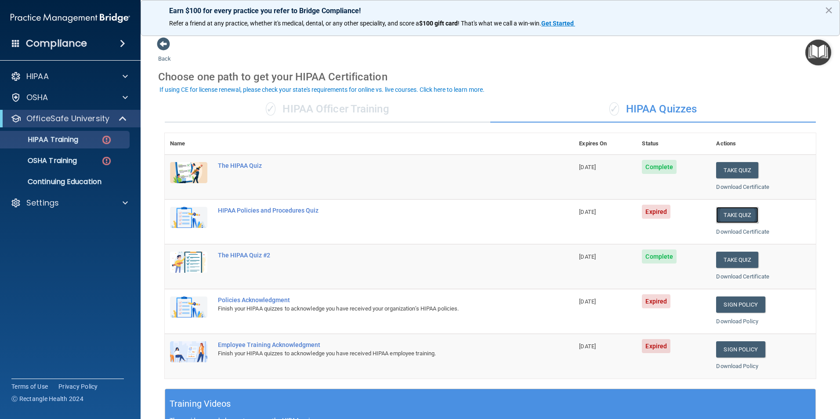
click at [720, 216] on button "Take Quiz" at bounding box center [737, 215] width 42 height 16
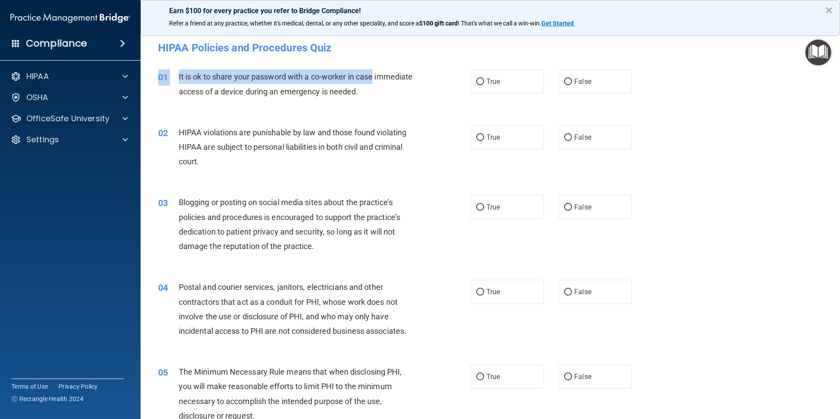
drag, startPoint x: 159, startPoint y: 80, endPoint x: 403, endPoint y: 71, distance: 243.9
click at [403, 71] on div "01 It is ok to share your password with a co-worker in case immediate access of…" at bounding box center [314, 85] width 339 height 33
click at [403, 71] on div "It is ok to share your password with a co-worker in case immediate access of a …" at bounding box center [301, 83] width 244 height 29
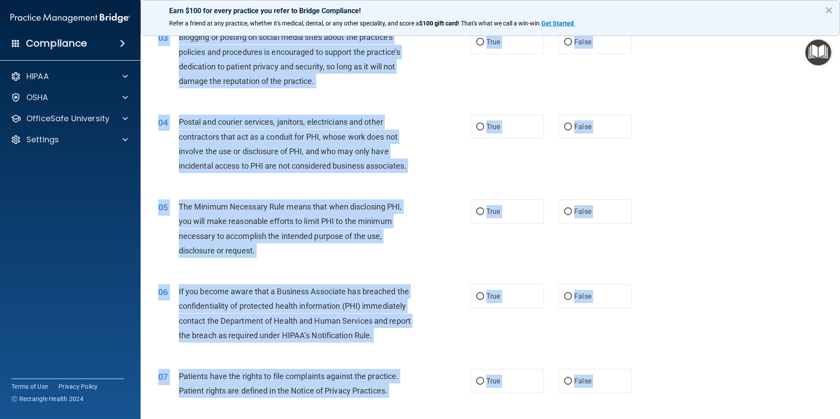
scroll to position [208, 0]
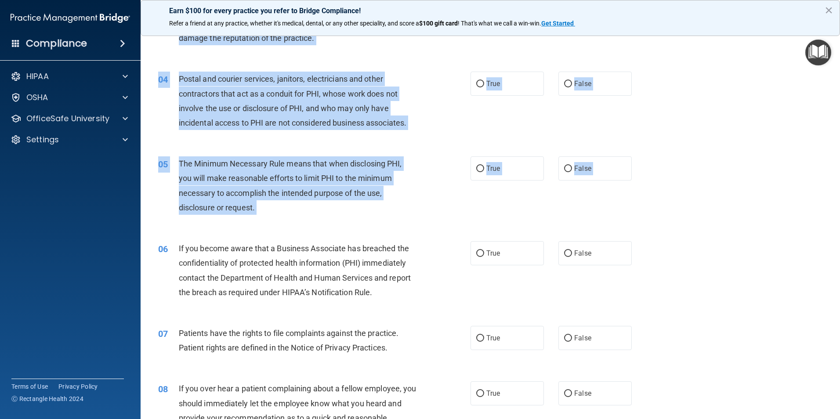
drag, startPoint x: 178, startPoint y: 79, endPoint x: 412, endPoint y: 231, distance: 279.6
drag, startPoint x: 412, startPoint y: 231, endPoint x: 365, endPoint y: 175, distance: 73.6
click at [571, 78] on label "False" at bounding box center [594, 84] width 73 height 24
click at [571, 81] on input "False" at bounding box center [568, 84] width 8 height 7
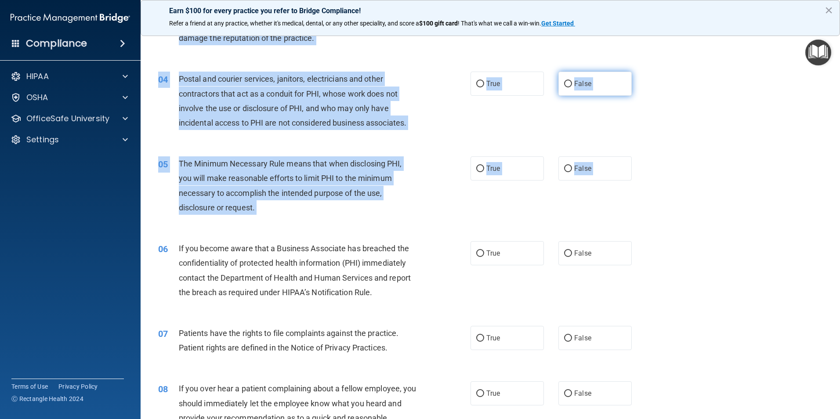
radio input "true"
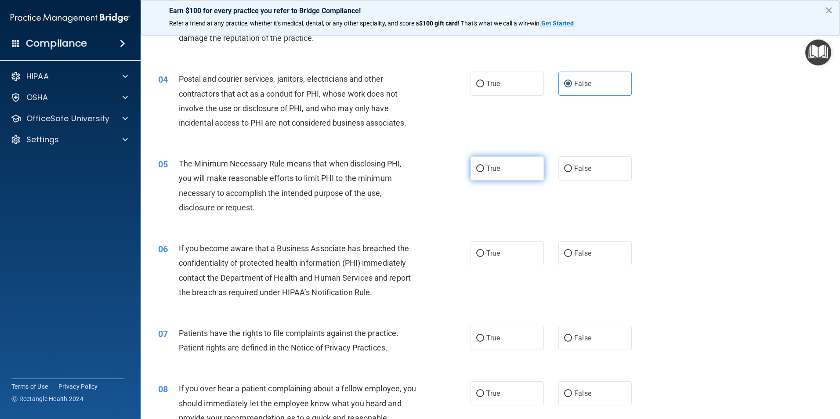
click at [476, 168] on input "True" at bounding box center [480, 169] width 8 height 7
radio input "true"
click at [564, 254] on input "False" at bounding box center [568, 253] width 8 height 7
radio input "true"
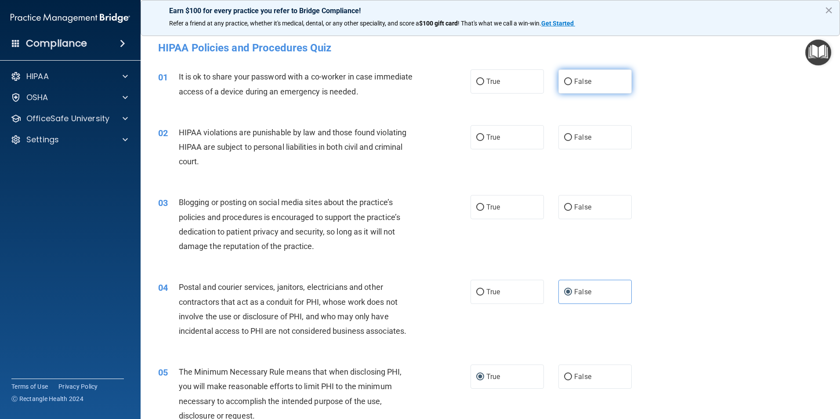
click at [569, 79] on label "False" at bounding box center [594, 81] width 73 height 24
click at [569, 79] on input "False" at bounding box center [568, 82] width 8 height 7
radio input "true"
click at [476, 138] on input "True" at bounding box center [480, 137] width 8 height 7
radio input "true"
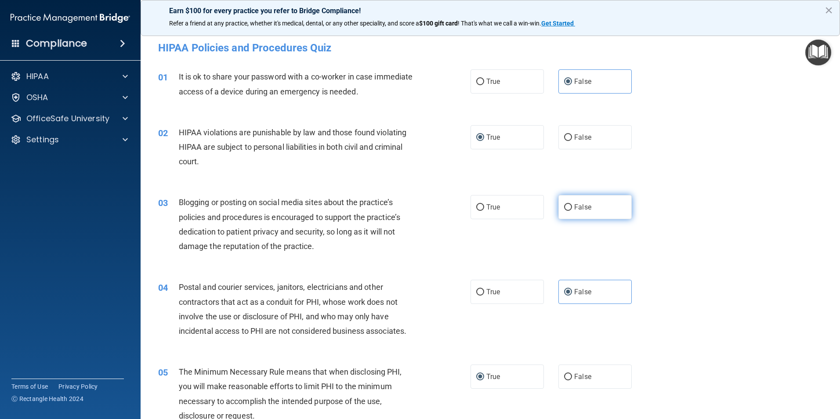
click at [567, 204] on input "False" at bounding box center [568, 207] width 8 height 7
radio input "true"
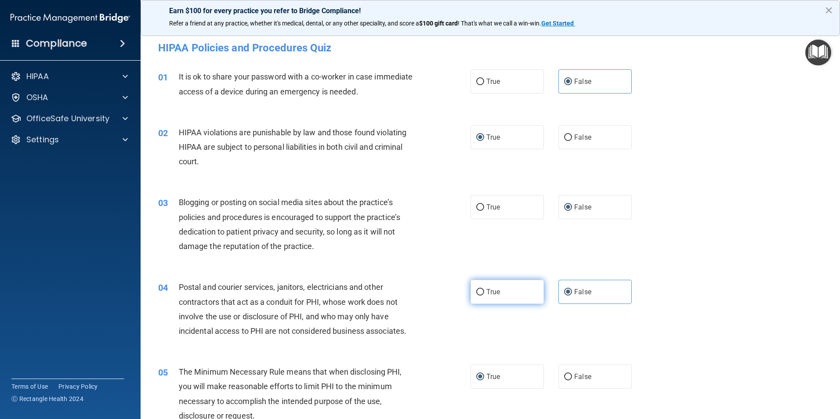
click at [476, 291] on input "True" at bounding box center [480, 292] width 8 height 7
radio input "true"
radio input "false"
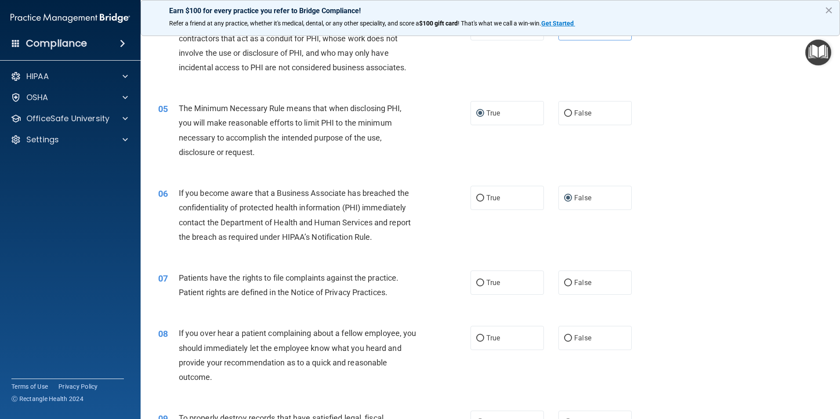
scroll to position [307, 0]
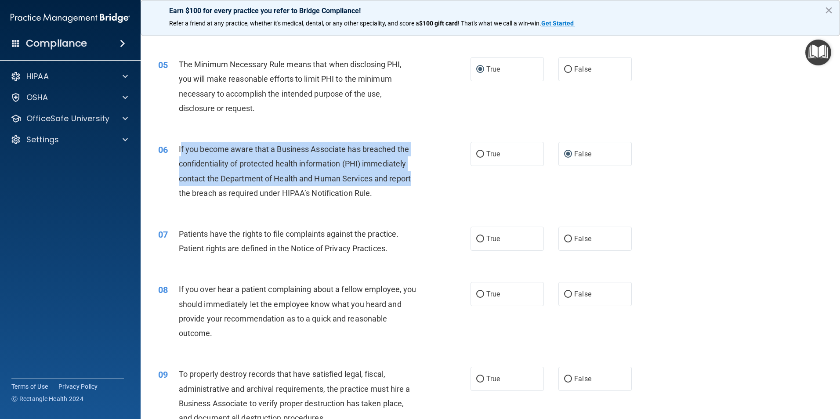
drag, startPoint x: 180, startPoint y: 148, endPoint x: 418, endPoint y: 178, distance: 240.0
click at [418, 178] on div "If you become aware that a Business Associate has breached the confidentiality …" at bounding box center [301, 171] width 244 height 58
click at [564, 155] on input "False" at bounding box center [568, 154] width 8 height 7
click at [218, 157] on div "If you become aware that a Business Associate has breached the confidentiality …" at bounding box center [301, 171] width 244 height 58
drag, startPoint x: 177, startPoint y: 148, endPoint x: 417, endPoint y: 198, distance: 244.9
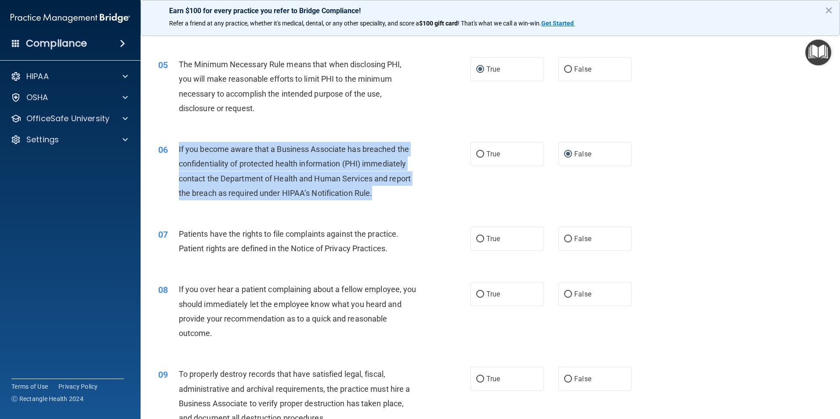
click at [417, 198] on div "06 If you become aware that a Business Associate has breached the confidentiali…" at bounding box center [314, 173] width 339 height 63
drag, startPoint x: 417, startPoint y: 198, endPoint x: 336, endPoint y: 178, distance: 83.5
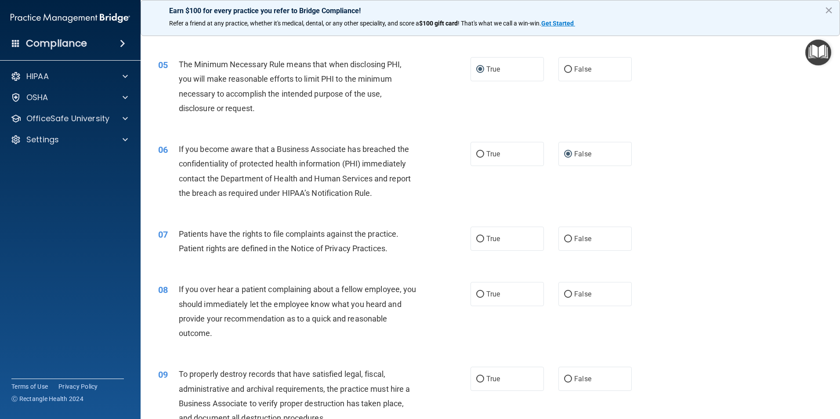
click at [517, 207] on div "06 If you become aware that a Business Associate has breached the confidentiali…" at bounding box center [490, 173] width 677 height 85
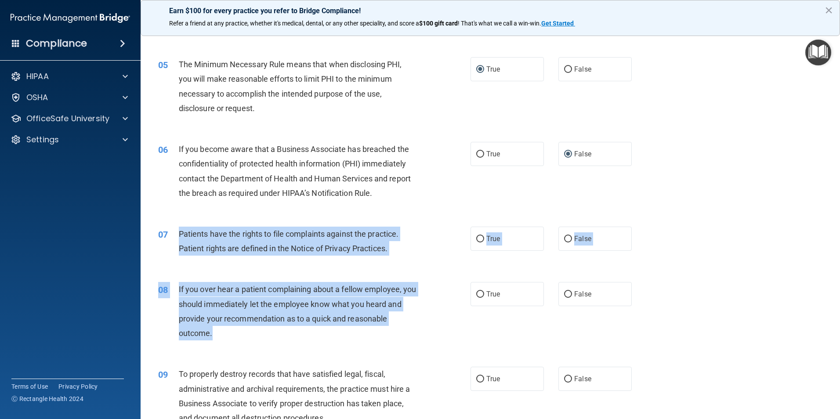
drag, startPoint x: 177, startPoint y: 231, endPoint x: 439, endPoint y: 332, distance: 280.7
click at [478, 239] on input "True" at bounding box center [480, 239] width 8 height 7
radio input "true"
click at [564, 294] on input "False" at bounding box center [568, 294] width 8 height 7
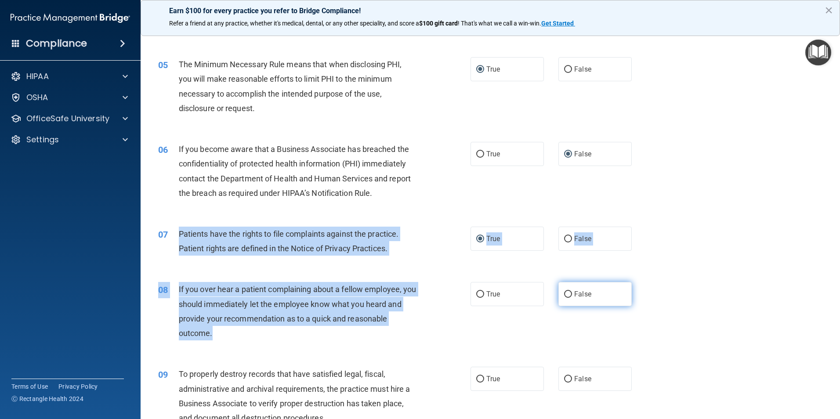
radio input "true"
click at [510, 331] on div "08 If you over hear a patient complaining about a fellow employee, you should i…" at bounding box center [490, 313] width 677 height 85
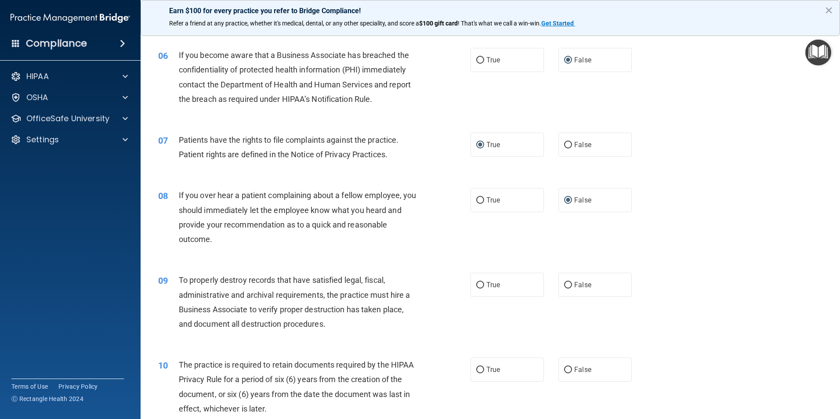
scroll to position [439, 0]
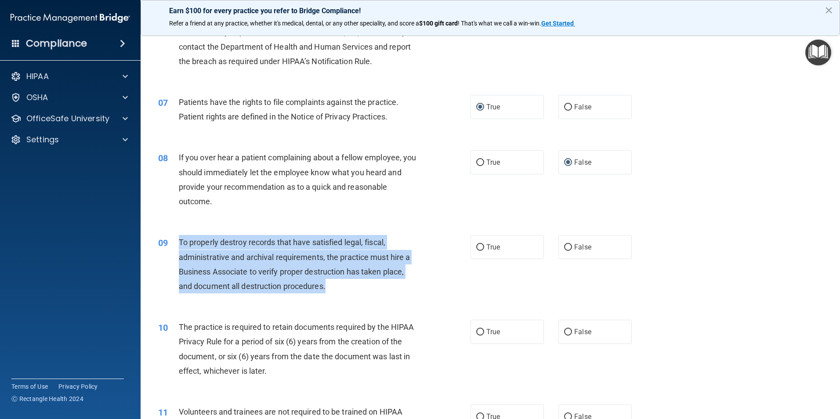
drag, startPoint x: 180, startPoint y: 240, endPoint x: 430, endPoint y: 291, distance: 255.4
click at [430, 291] on div "09 To properly destroy records that have satisfied legal, fiscal, administrativ…" at bounding box center [314, 266] width 339 height 63
drag, startPoint x: 430, startPoint y: 291, endPoint x: 322, endPoint y: 271, distance: 110.3
click at [564, 247] on input "False" at bounding box center [568, 247] width 8 height 7
radio input "true"
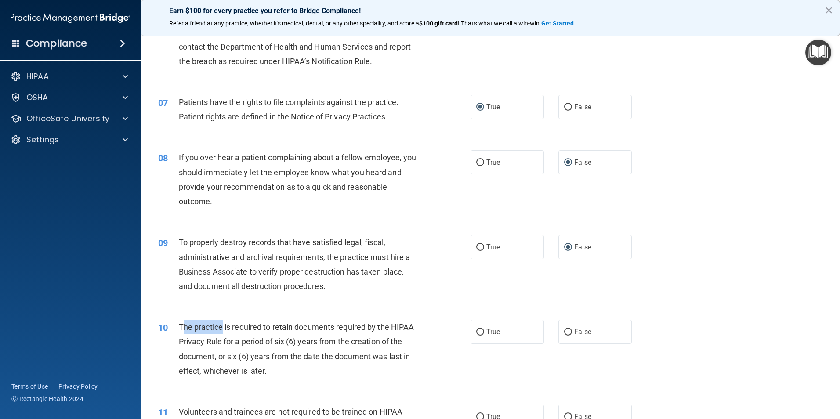
drag, startPoint x: 183, startPoint y: 326, endPoint x: 221, endPoint y: 323, distance: 37.9
click at [221, 323] on span "The practice is required to retain documents required by the HIPAA Privacy Rule…" at bounding box center [296, 348] width 235 height 53
drag, startPoint x: 221, startPoint y: 323, endPoint x: 182, endPoint y: 326, distance: 38.8
click at [182, 326] on span "The practice is required to retain documents required by the HIPAA Privacy Rule…" at bounding box center [296, 348] width 235 height 53
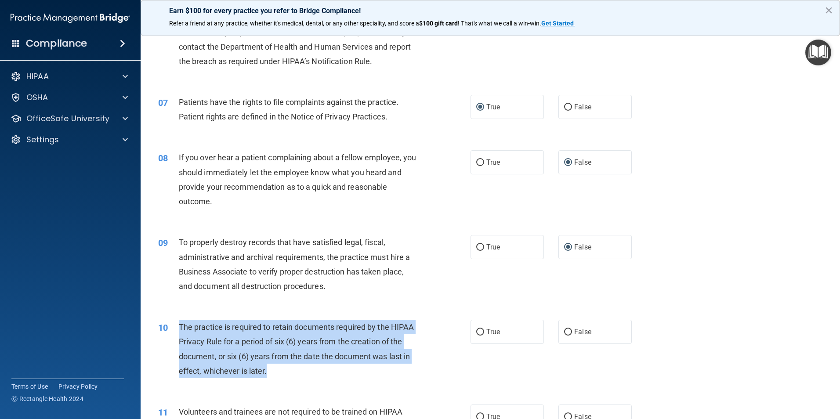
drag, startPoint x: 179, startPoint y: 326, endPoint x: 406, endPoint y: 372, distance: 232.3
click at [406, 372] on div "The practice is required to retain documents required by the HIPAA Privacy Rule…" at bounding box center [301, 349] width 244 height 58
drag, startPoint x: 406, startPoint y: 372, endPoint x: 360, endPoint y: 356, distance: 49.2
click at [478, 333] on input "True" at bounding box center [480, 332] width 8 height 7
radio input "true"
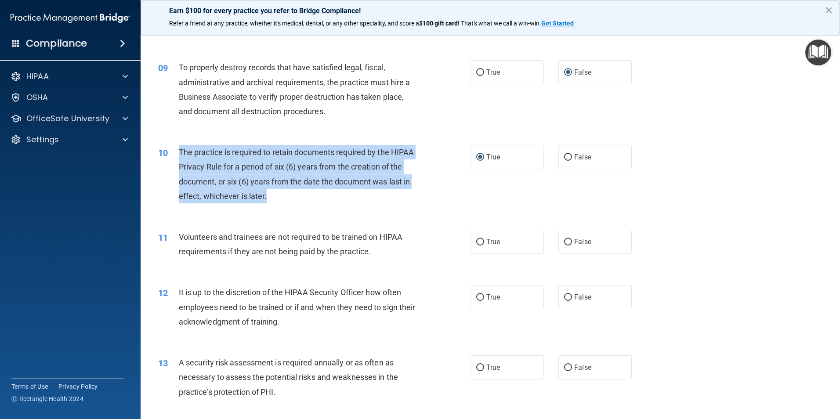
scroll to position [615, 0]
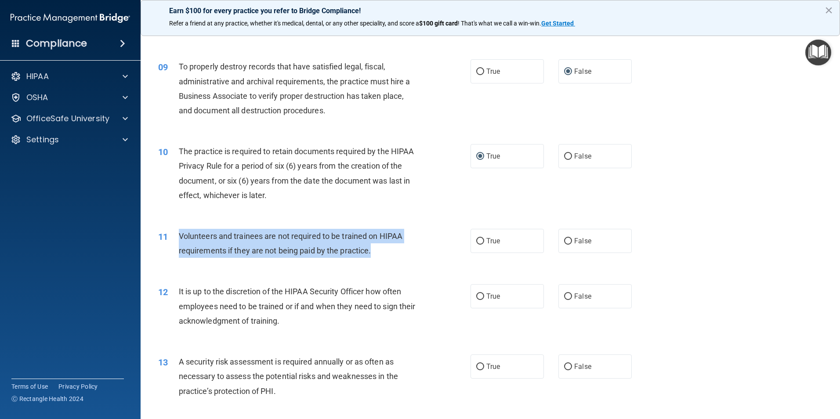
drag, startPoint x: 179, startPoint y: 235, endPoint x: 421, endPoint y: 249, distance: 242.4
click at [421, 249] on div "11 Volunteers and trainees are not required to be trained on HIPAA requirements…" at bounding box center [314, 245] width 339 height 33
drag, startPoint x: 421, startPoint y: 249, endPoint x: 344, endPoint y: 249, distance: 77.8
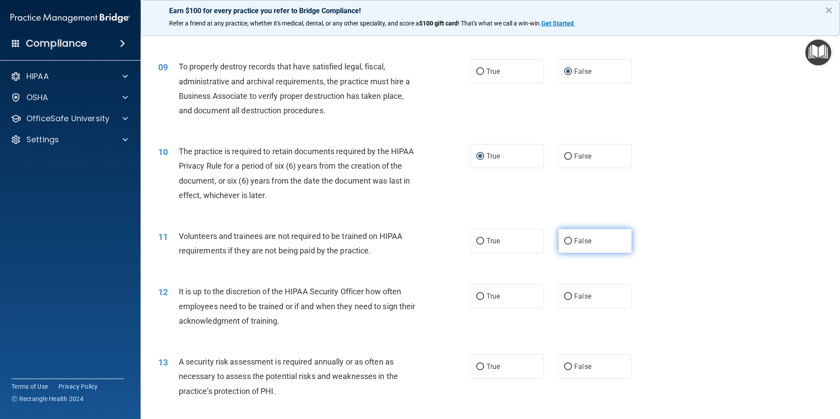
click at [568, 238] on label "False" at bounding box center [594, 241] width 73 height 24
click at [568, 238] on input "False" at bounding box center [568, 241] width 8 height 7
radio input "true"
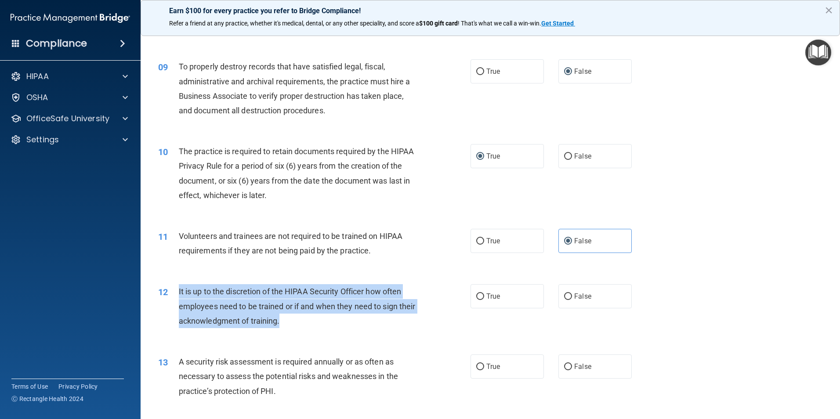
drag, startPoint x: 179, startPoint y: 291, endPoint x: 423, endPoint y: 315, distance: 245.4
click at [423, 315] on div "12 It is up to the discretion of the HIPAA Security Officer how often employees…" at bounding box center [314, 308] width 339 height 48
drag, startPoint x: 423, startPoint y: 315, endPoint x: 358, endPoint y: 304, distance: 66.3
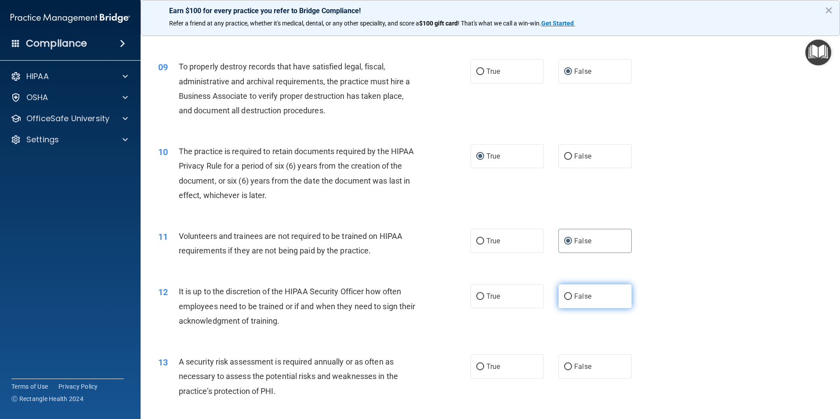
click at [568, 298] on label "False" at bounding box center [594, 296] width 73 height 24
click at [568, 298] on input "False" at bounding box center [568, 296] width 8 height 7
radio input "true"
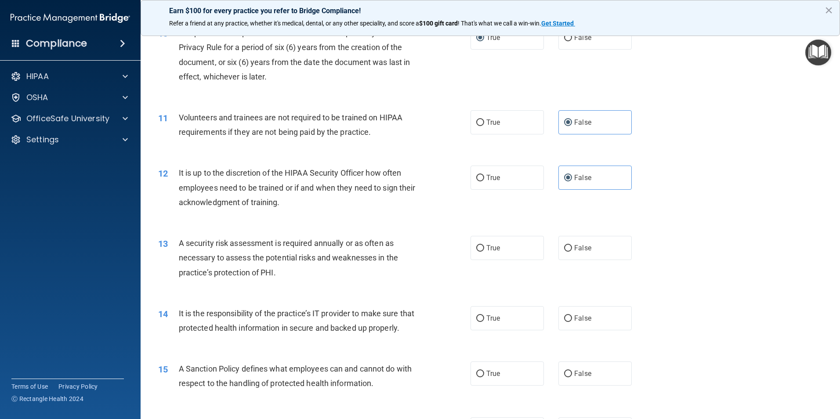
scroll to position [747, 0]
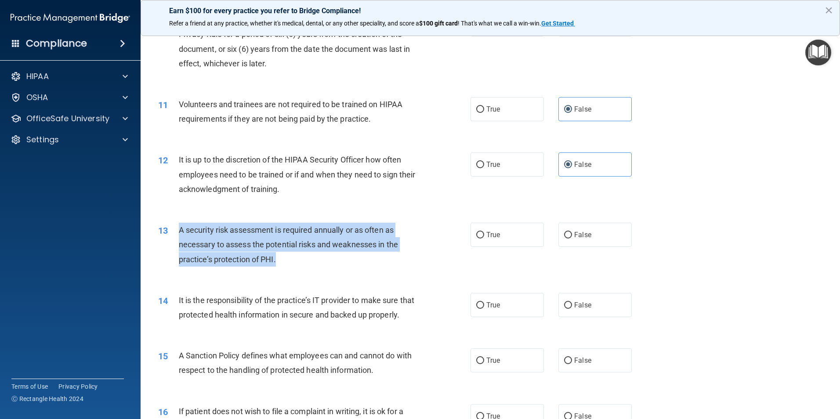
drag, startPoint x: 178, startPoint y: 230, endPoint x: 414, endPoint y: 257, distance: 237.4
click at [414, 257] on div "13 A security risk assessment is required annually or as often as necessary to …" at bounding box center [314, 247] width 339 height 48
drag, startPoint x: 414, startPoint y: 257, endPoint x: 369, endPoint y: 235, distance: 49.9
click at [477, 236] on input "True" at bounding box center [480, 235] width 8 height 7
radio input "true"
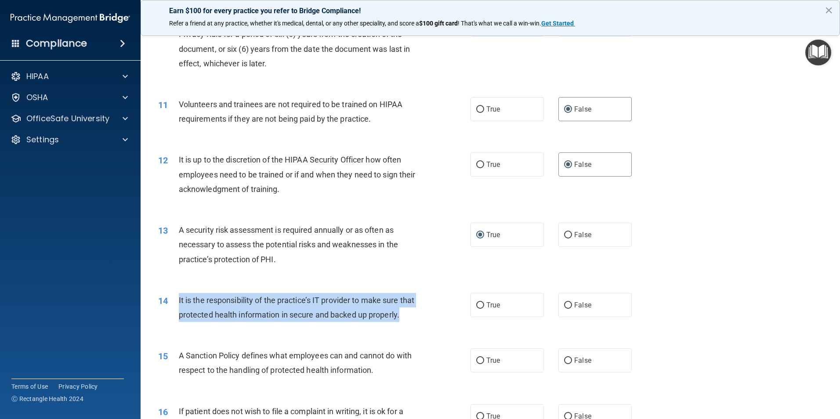
drag, startPoint x: 178, startPoint y: 300, endPoint x: 397, endPoint y: 329, distance: 221.0
click at [397, 326] on div "14 It is the responsibility of the practice’s IT provider to make sure that pro…" at bounding box center [314, 309] width 339 height 33
drag, startPoint x: 397, startPoint y: 329, endPoint x: 373, endPoint y: 311, distance: 29.3
click at [566, 308] on input "False" at bounding box center [568, 305] width 8 height 7
radio input "true"
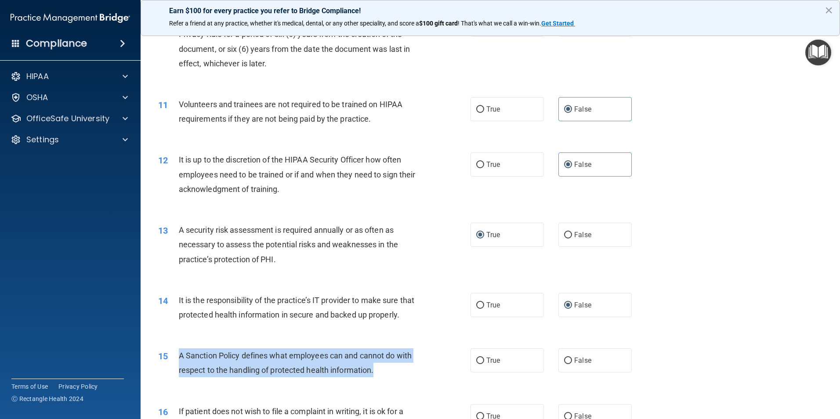
drag, startPoint x: 178, startPoint y: 369, endPoint x: 420, endPoint y: 394, distance: 243.4
click at [420, 382] on div "15 A Sanction Policy defines what employees can and cannot do with respect to t…" at bounding box center [314, 364] width 339 height 33
drag, startPoint x: 420, startPoint y: 394, endPoint x: 356, endPoint y: 385, distance: 65.3
click at [564, 364] on input "False" at bounding box center [568, 361] width 8 height 7
radio input "true"
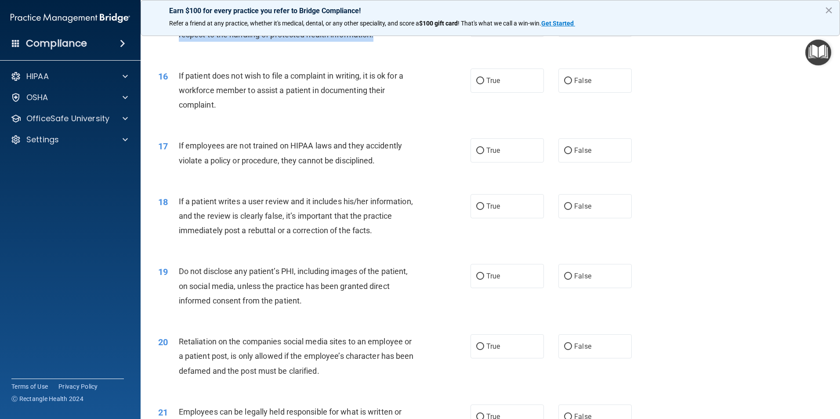
scroll to position [1098, 0]
